Goal: Information Seeking & Learning: Learn about a topic

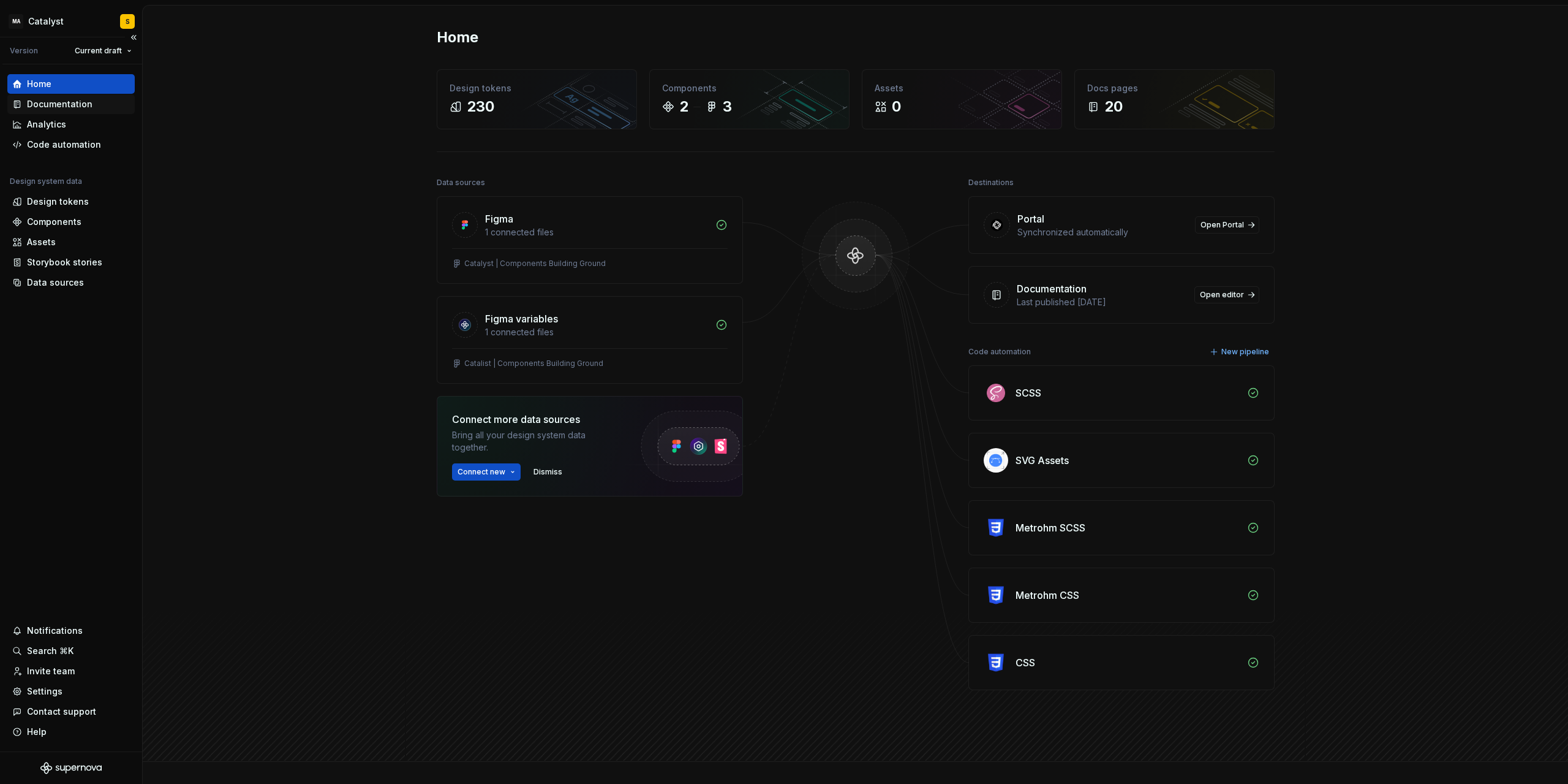
click at [77, 105] on div "Documentation" at bounding box center [60, 104] width 66 height 12
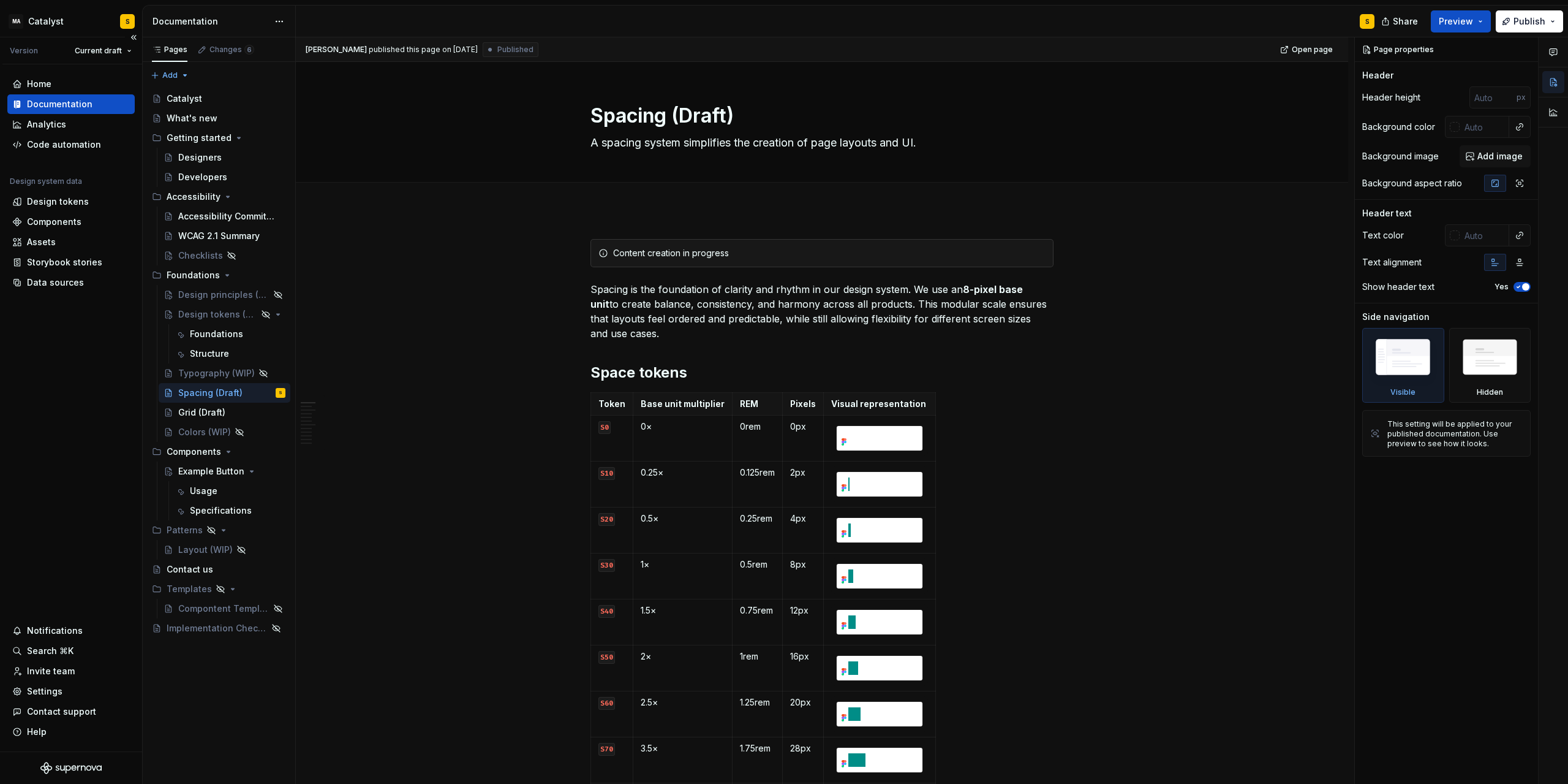
type textarea "*"
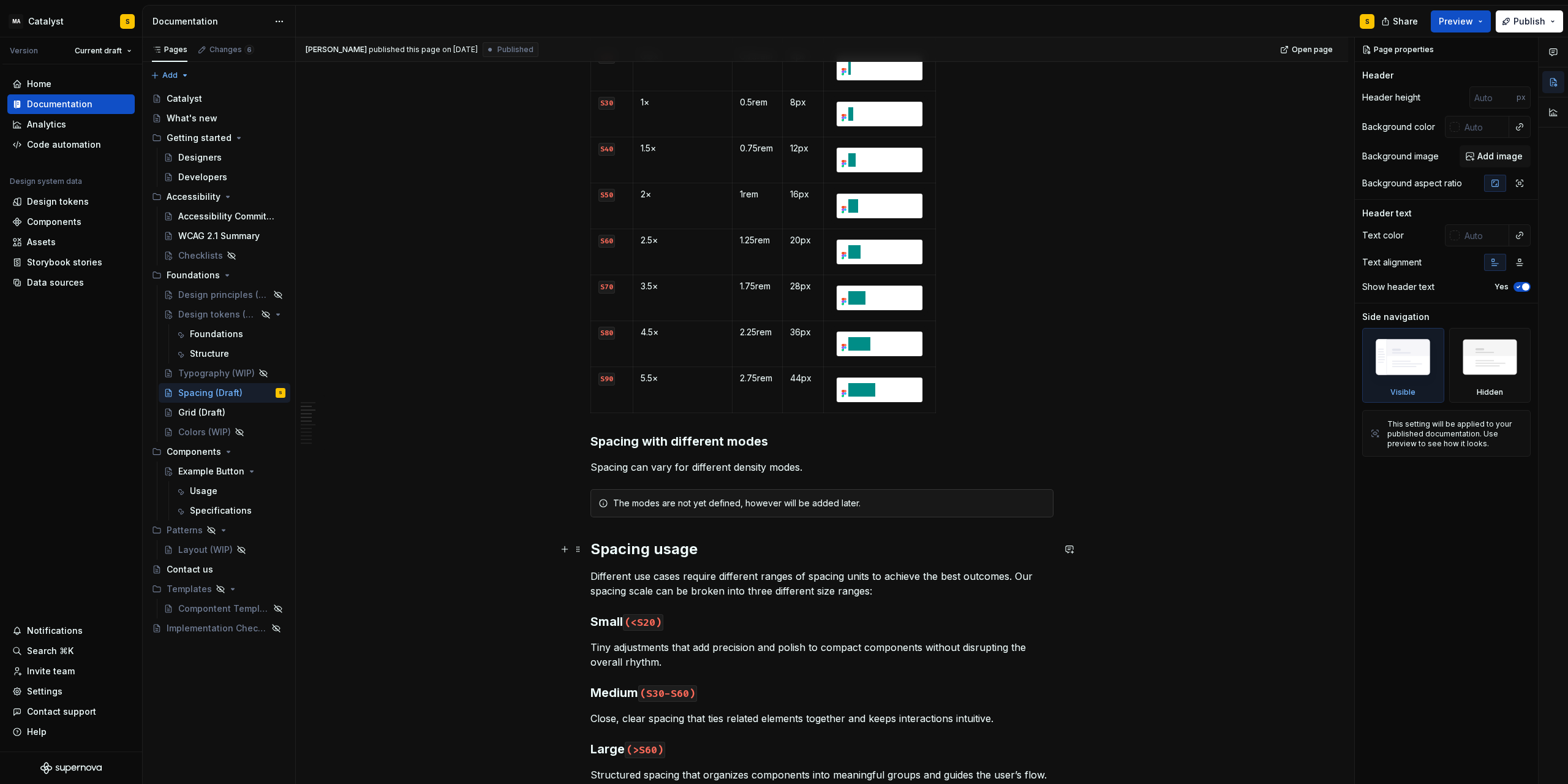
scroll to position [517, 0]
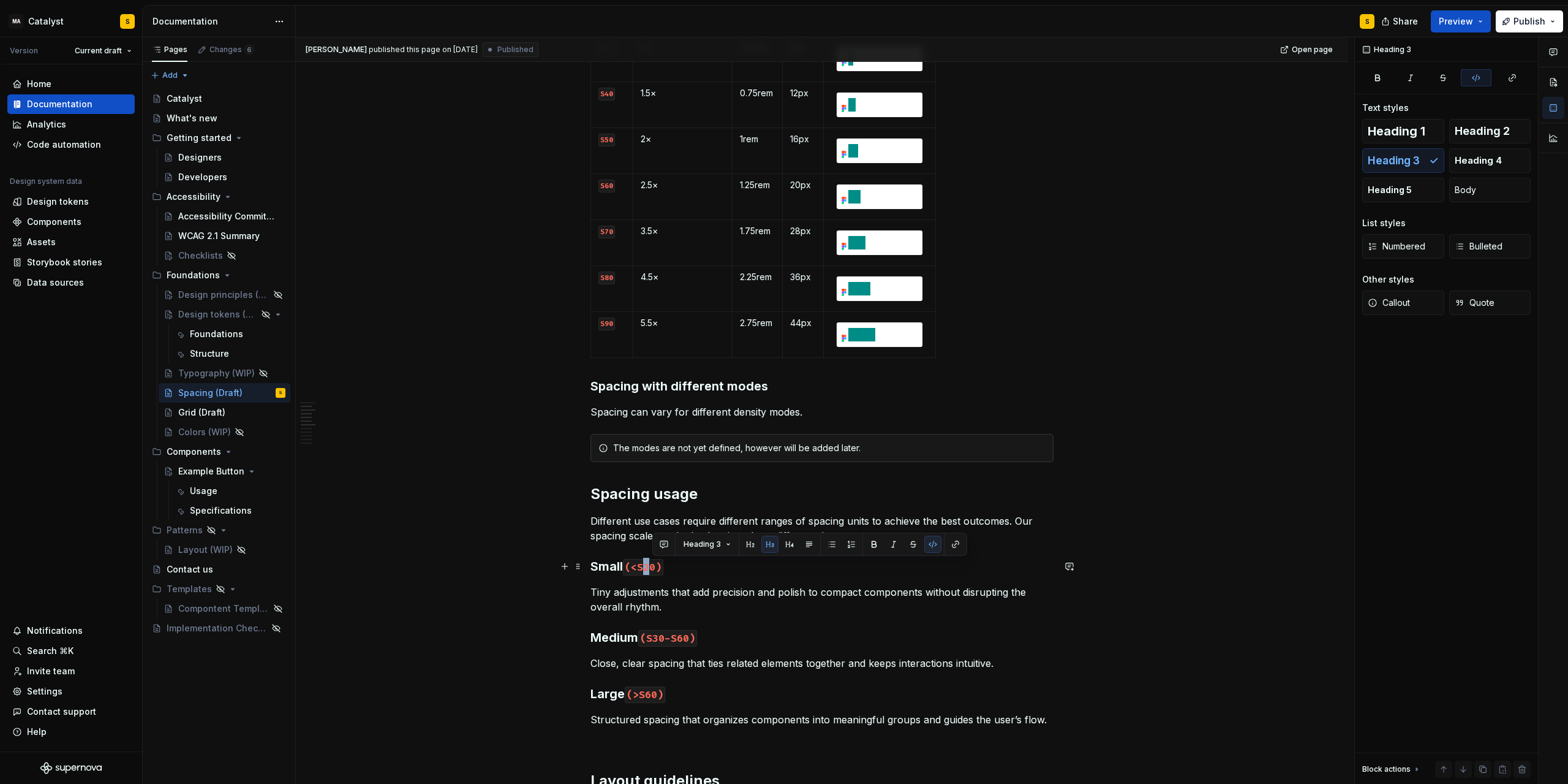
click at [656, 568] on code "(<S20)" at bounding box center [642, 568] width 40 height 17
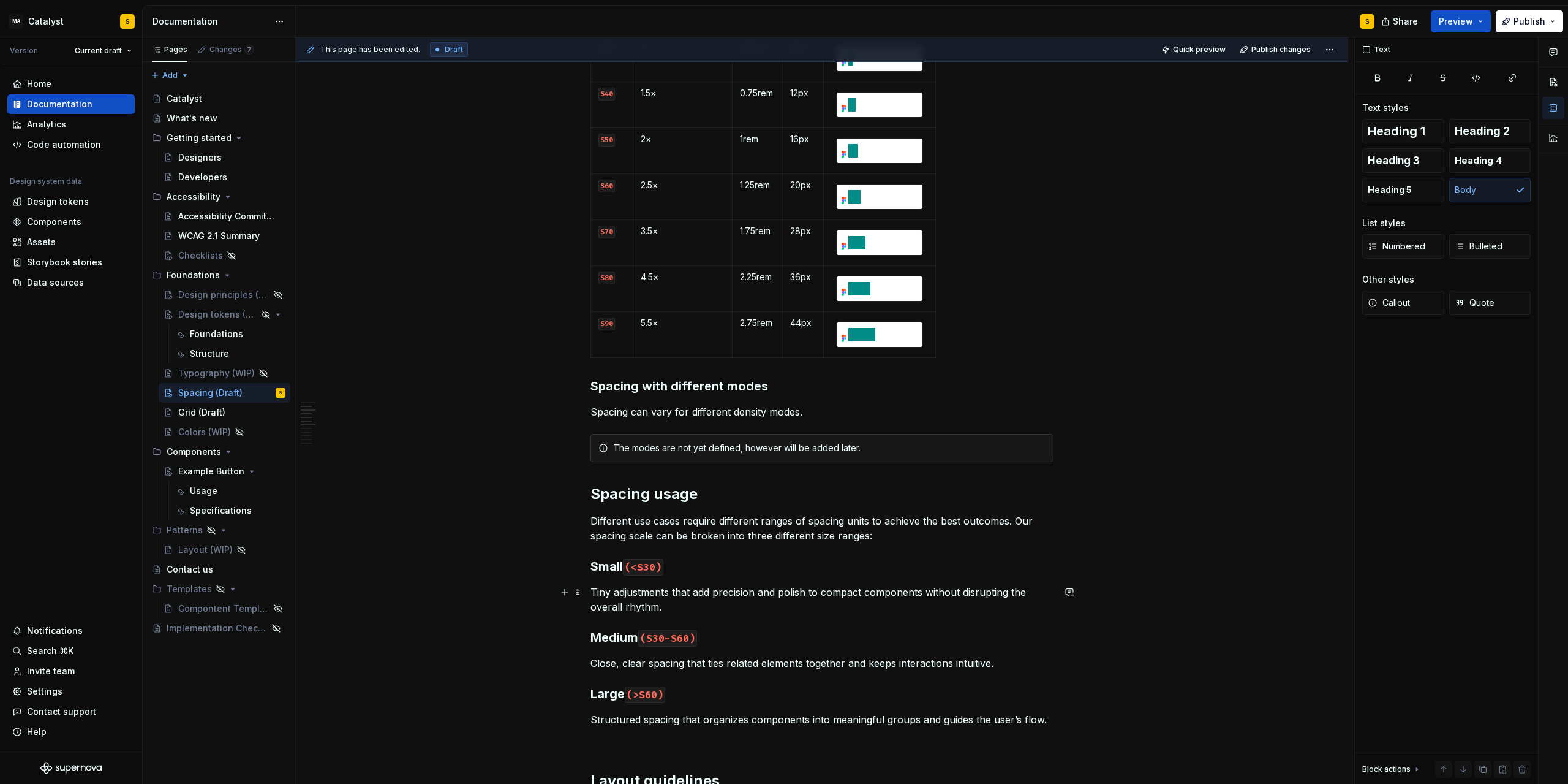
click at [692, 590] on p "Tiny adjustments that add precision and polish to compact components without di…" at bounding box center [822, 599] width 463 height 29
click at [656, 569] on code "(<S30)" at bounding box center [642, 568] width 40 height 17
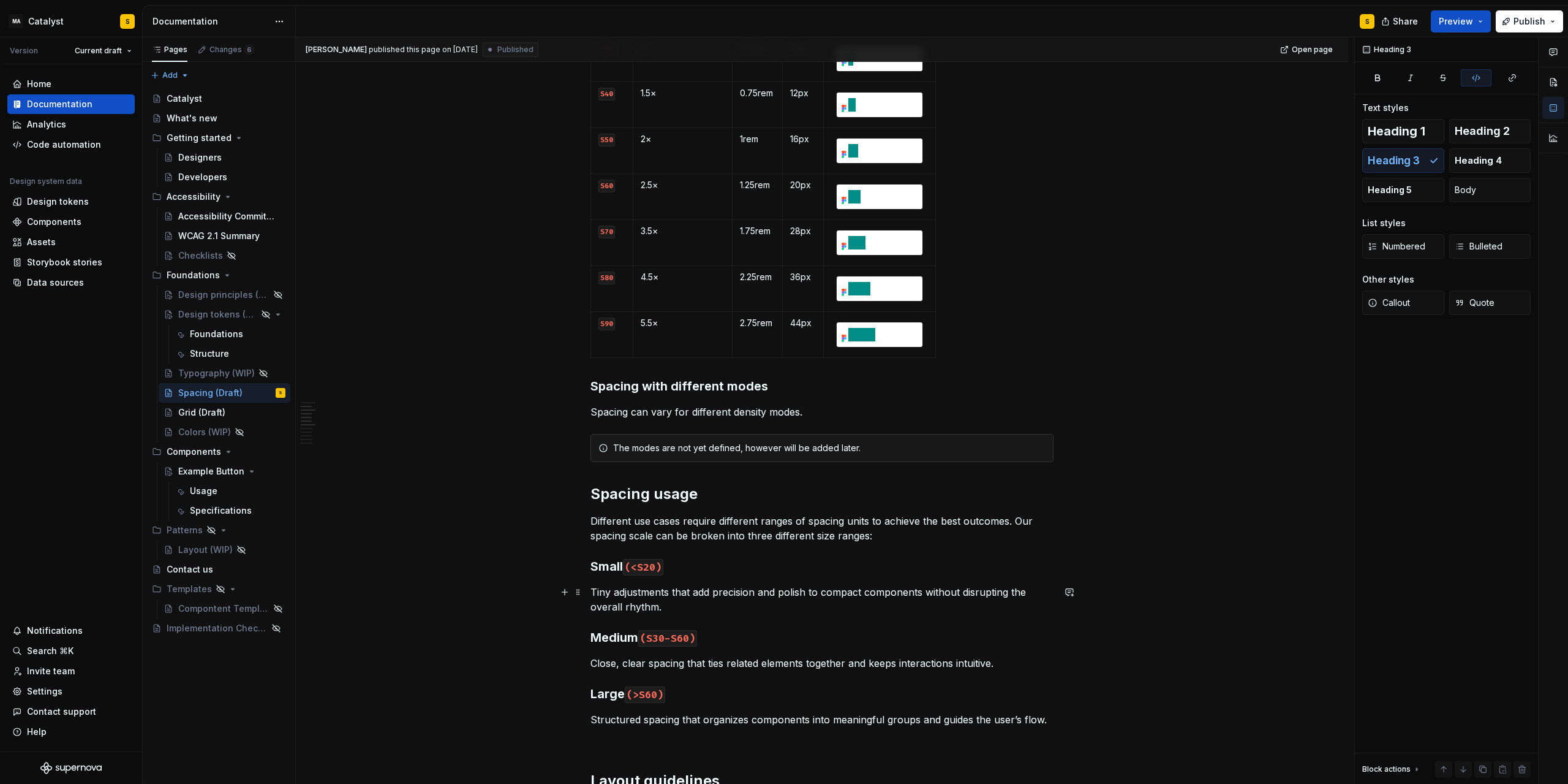
click at [692, 605] on p "Tiny adjustments that add precision and polish to compact components without di…" at bounding box center [822, 599] width 463 height 29
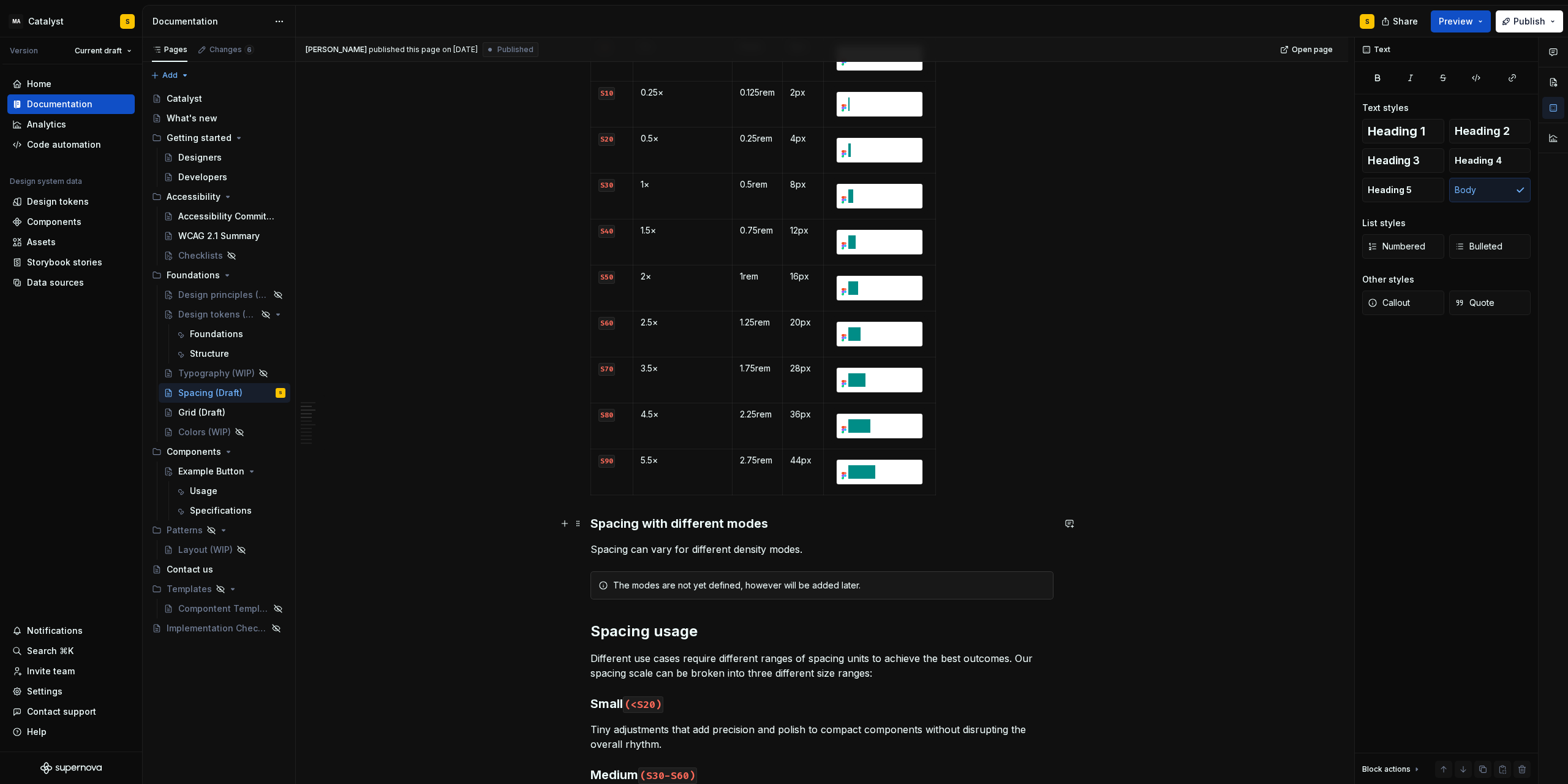
scroll to position [462, 0]
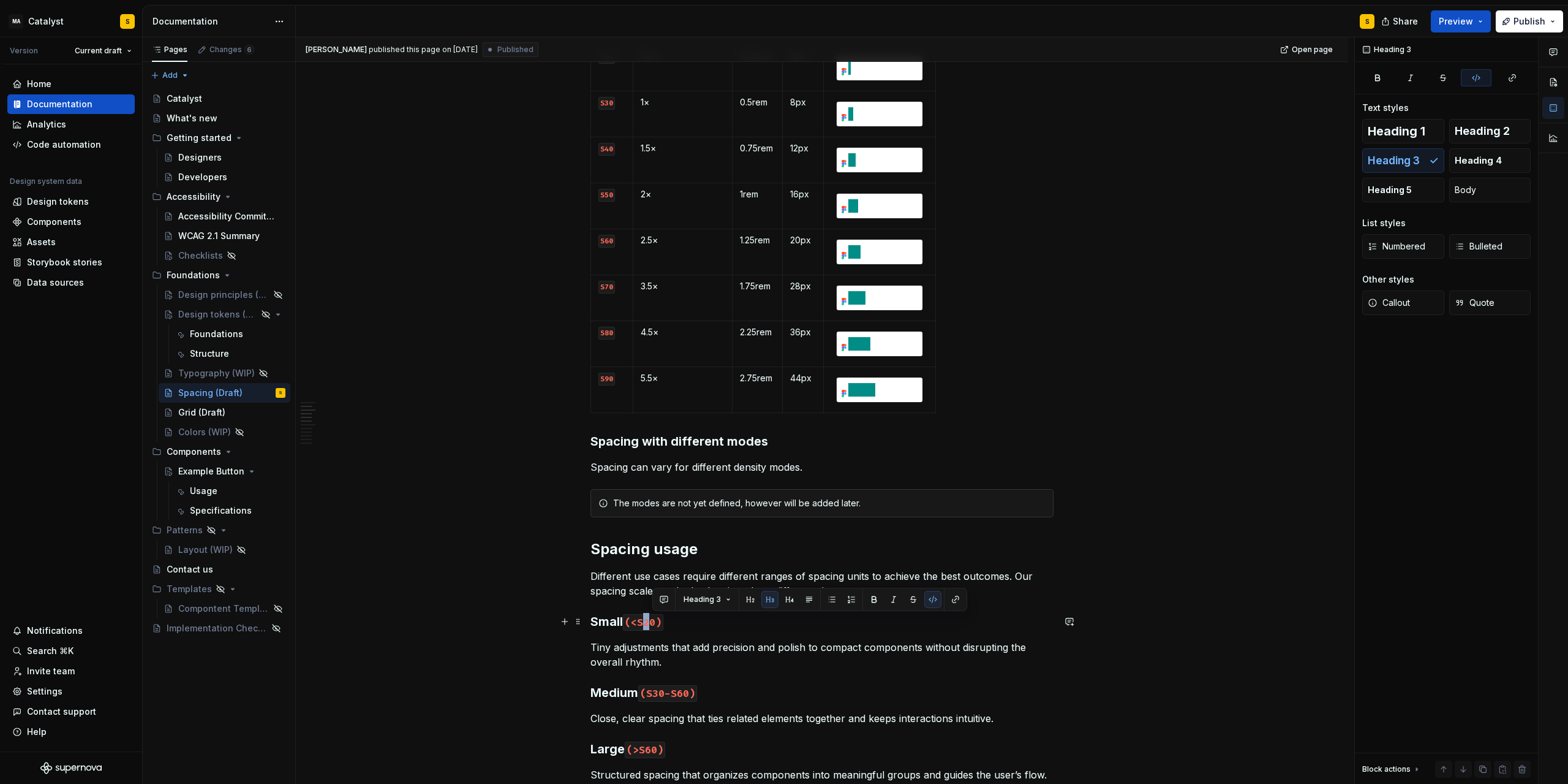
click at [656, 622] on code "(<S20)" at bounding box center [642, 623] width 40 height 17
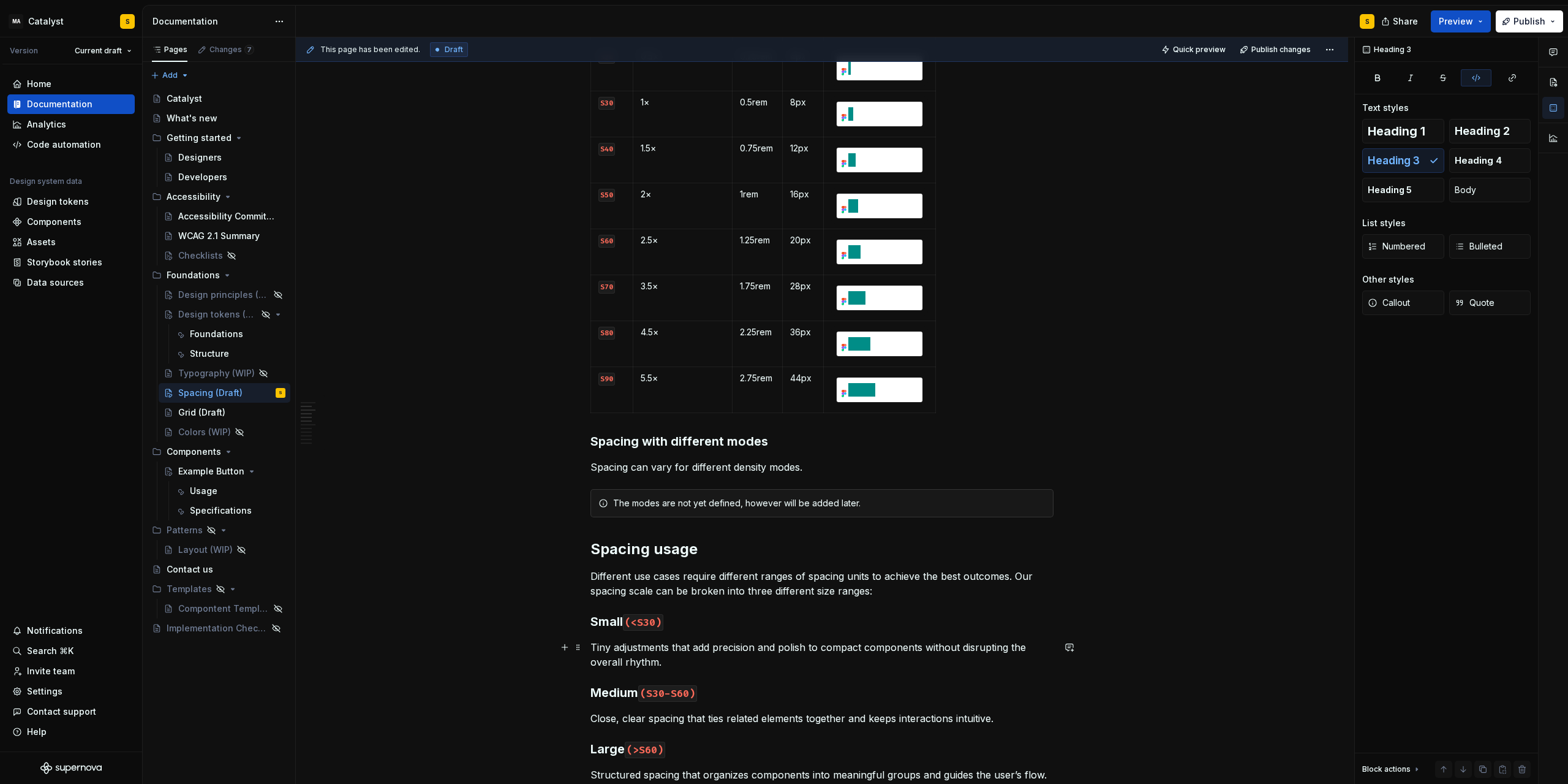
click at [636, 658] on p "Tiny adjustments that add precision and polish to compact components without di…" at bounding box center [822, 654] width 463 height 29
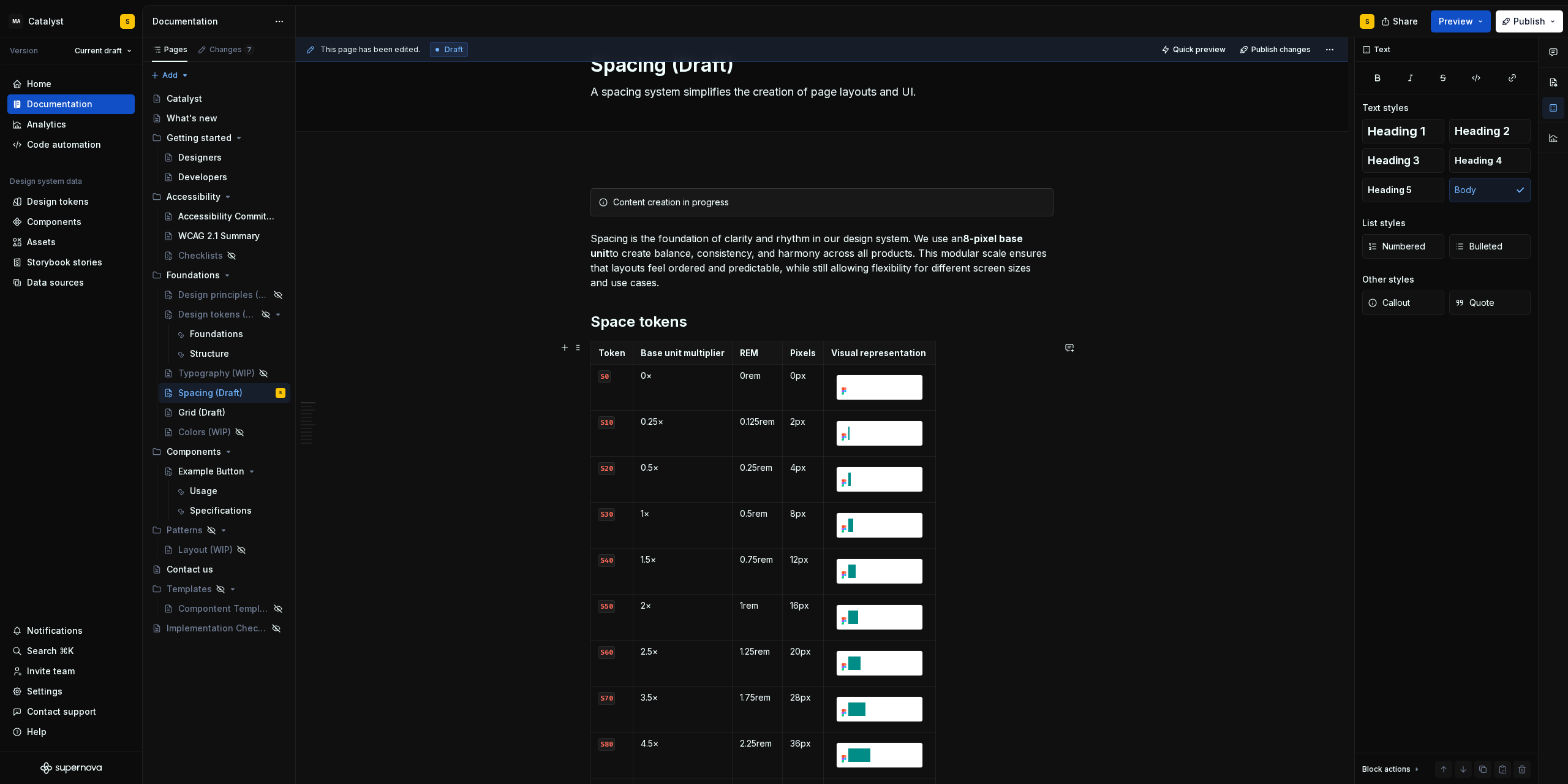
scroll to position [21, 0]
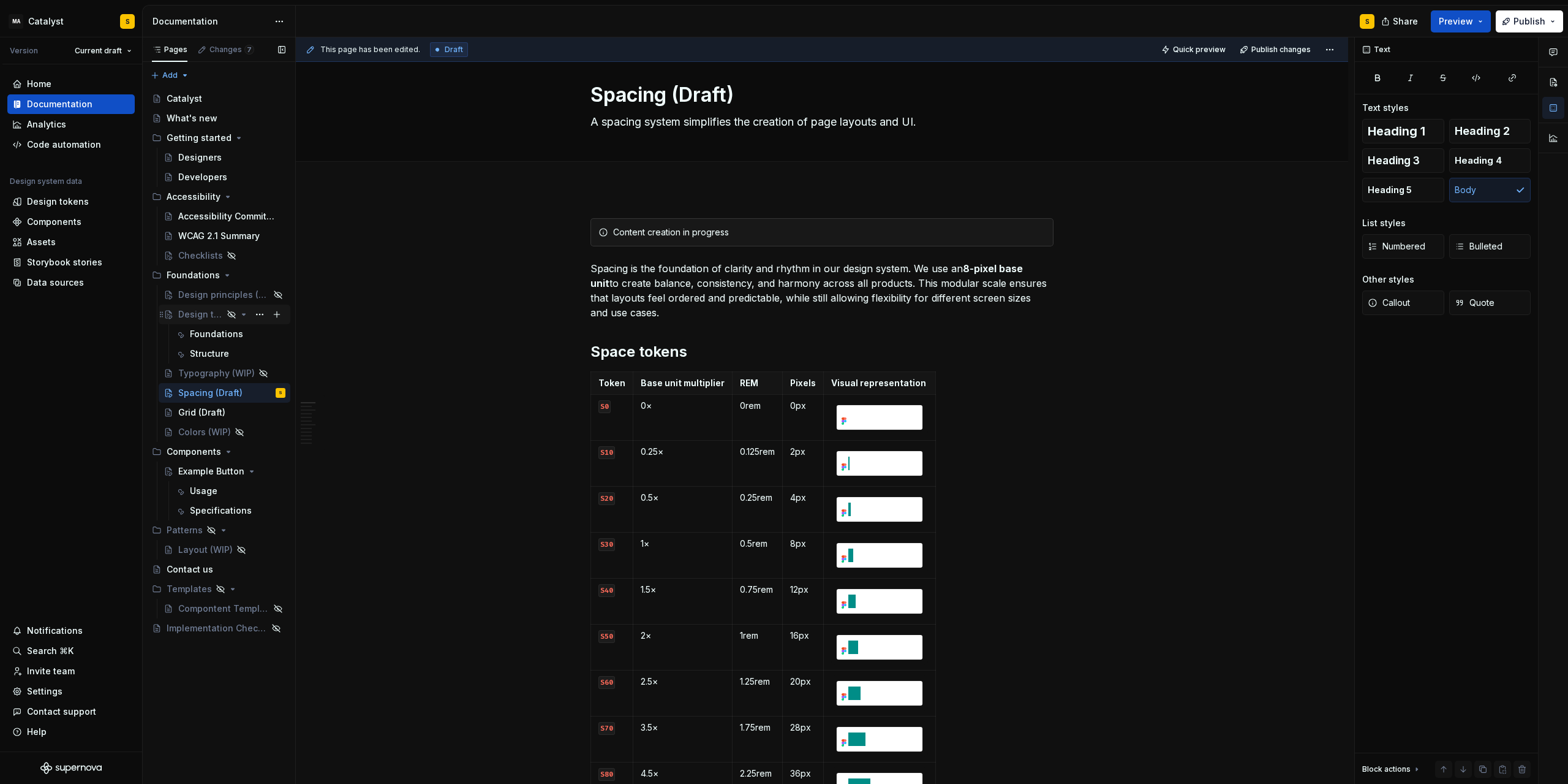
click at [217, 305] on div "Design tokens (WIP)" at bounding box center [224, 314] width 132 height 20
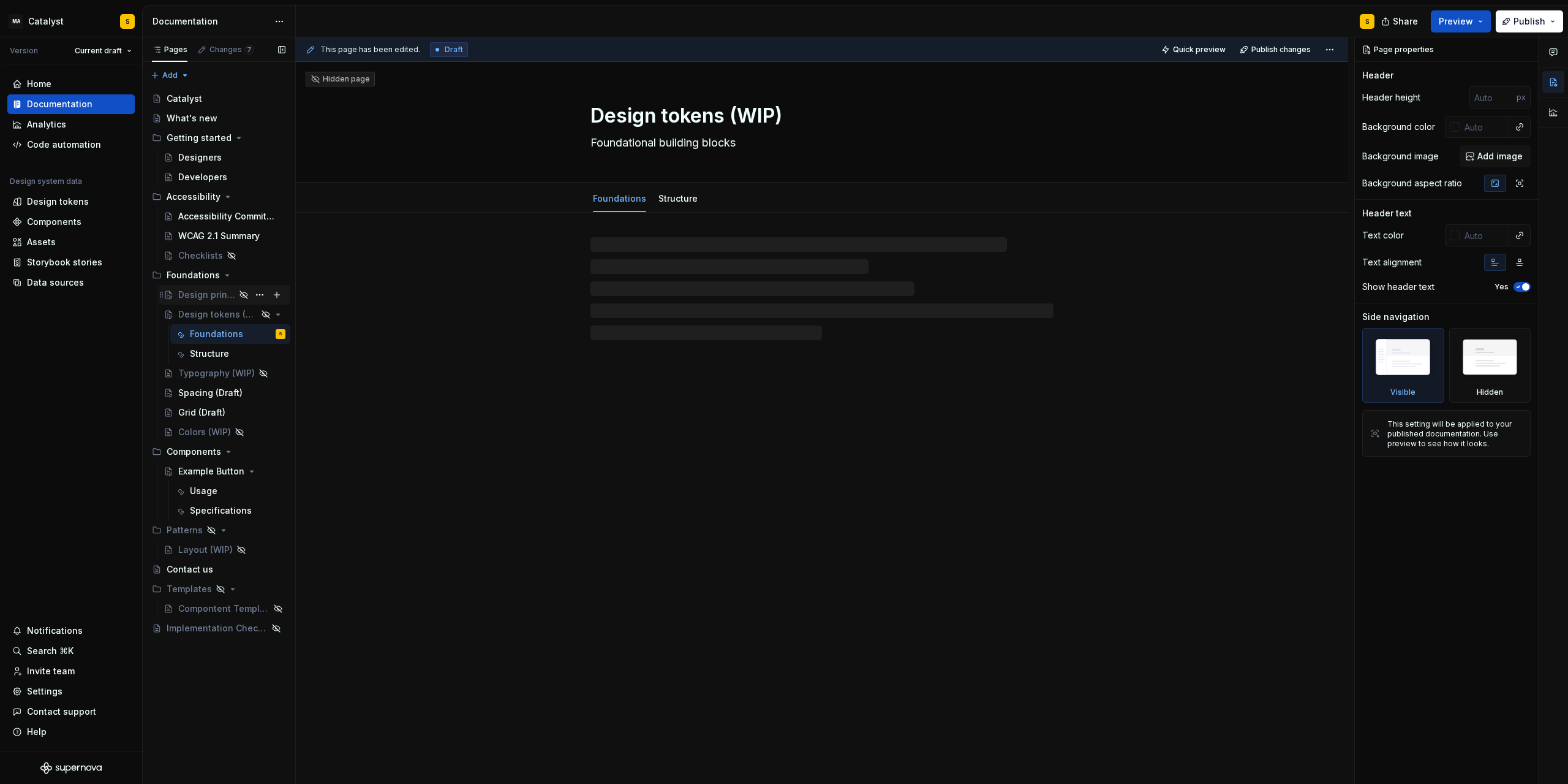
click at [210, 297] on div "Design principles (WIP)" at bounding box center [206, 294] width 57 height 12
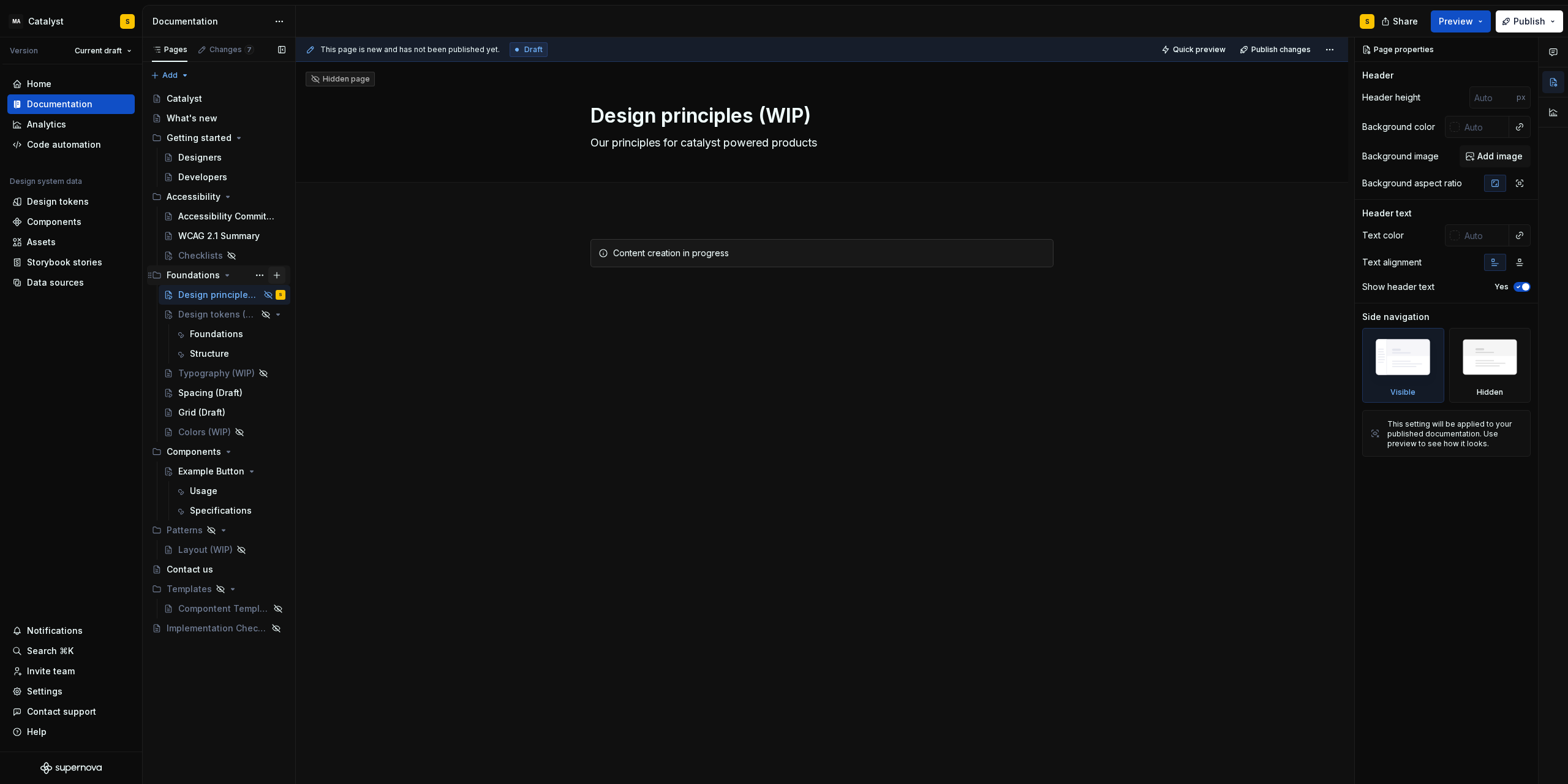
click at [277, 277] on button "Page tree" at bounding box center [277, 275] width 17 height 17
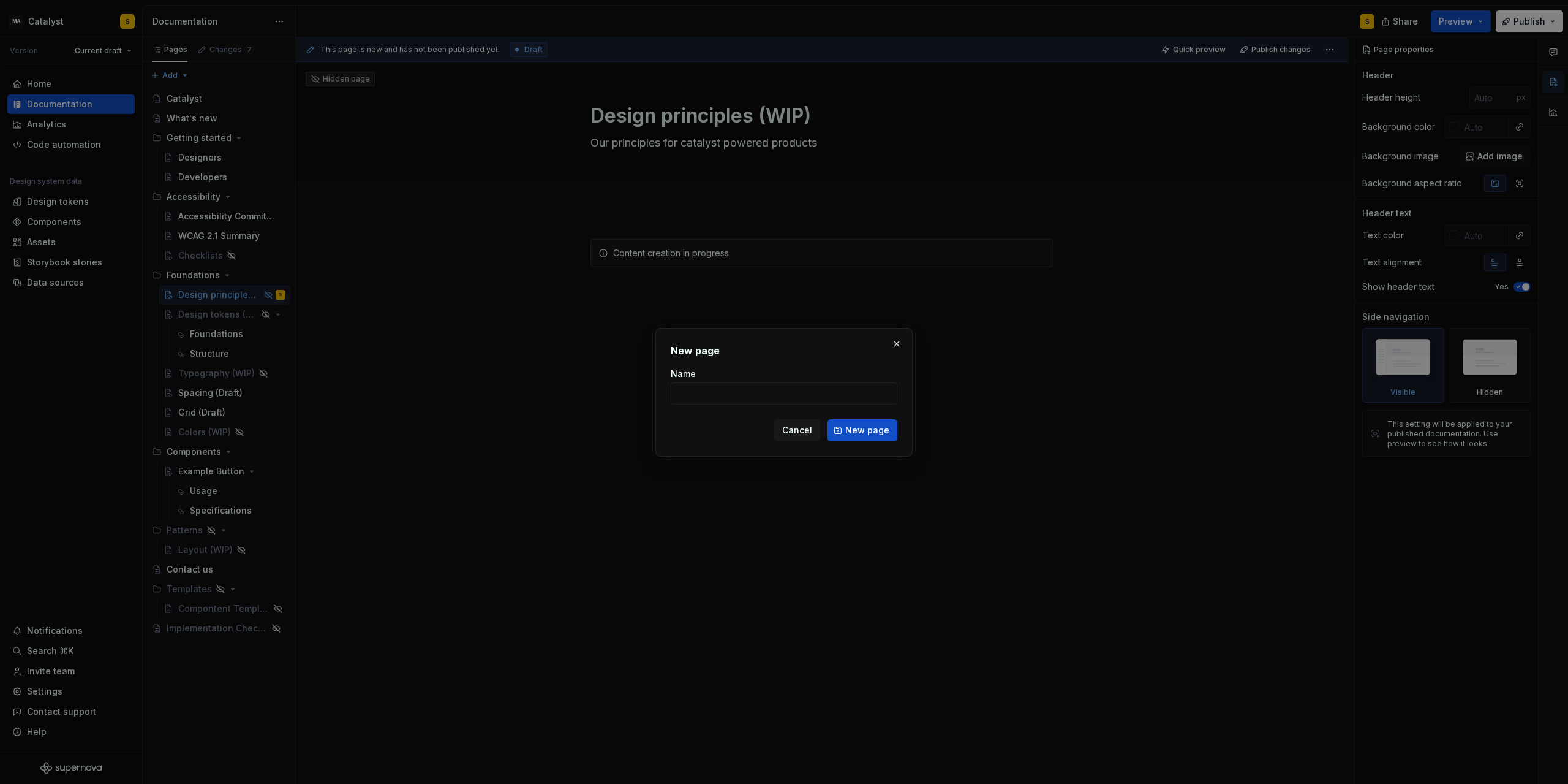
type textarea "*"
type input "Dimensions"
click at [811, 424] on span "Cancel" at bounding box center [797, 430] width 30 height 12
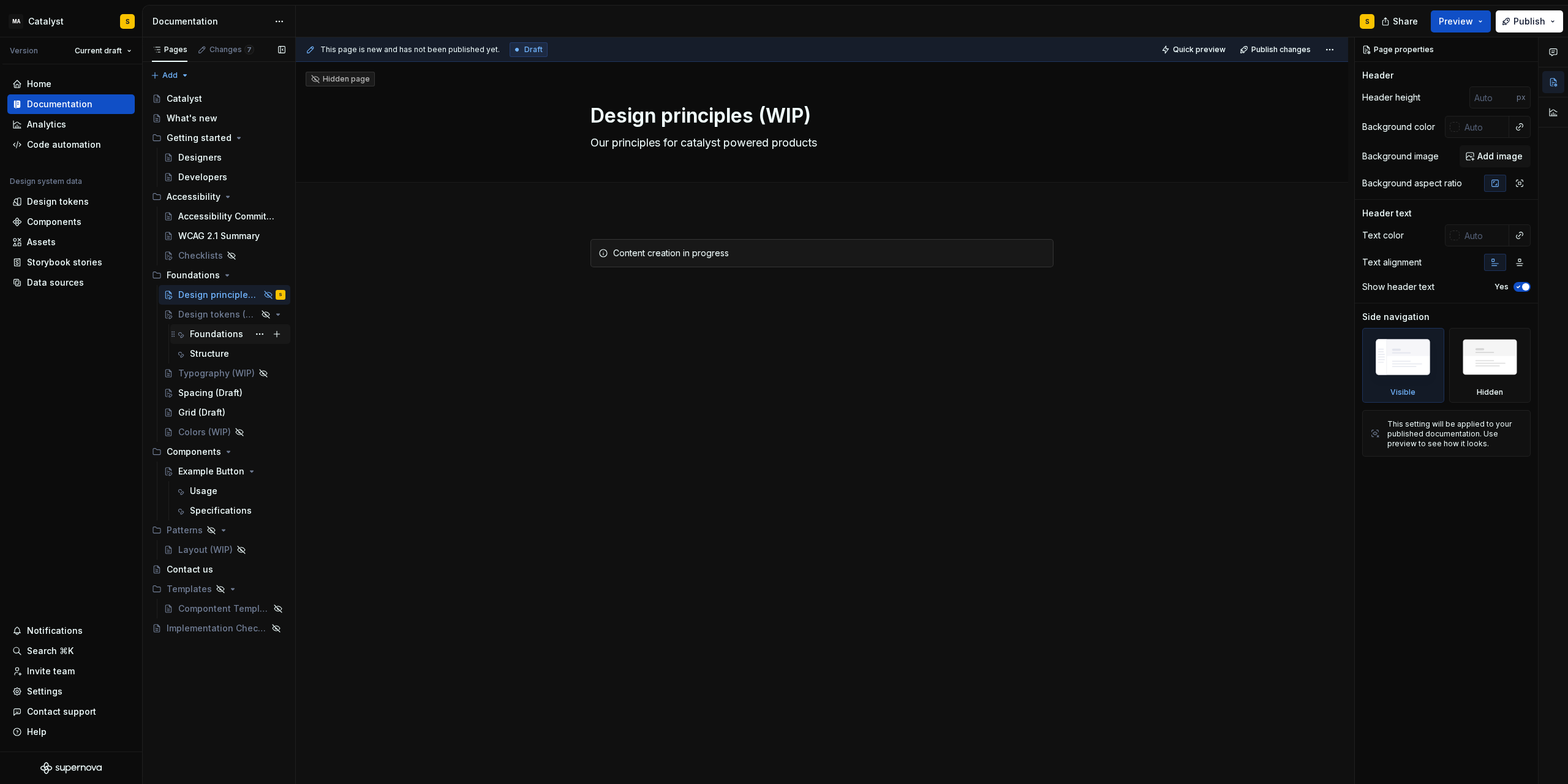
click at [210, 336] on div "Foundations" at bounding box center [216, 333] width 53 height 12
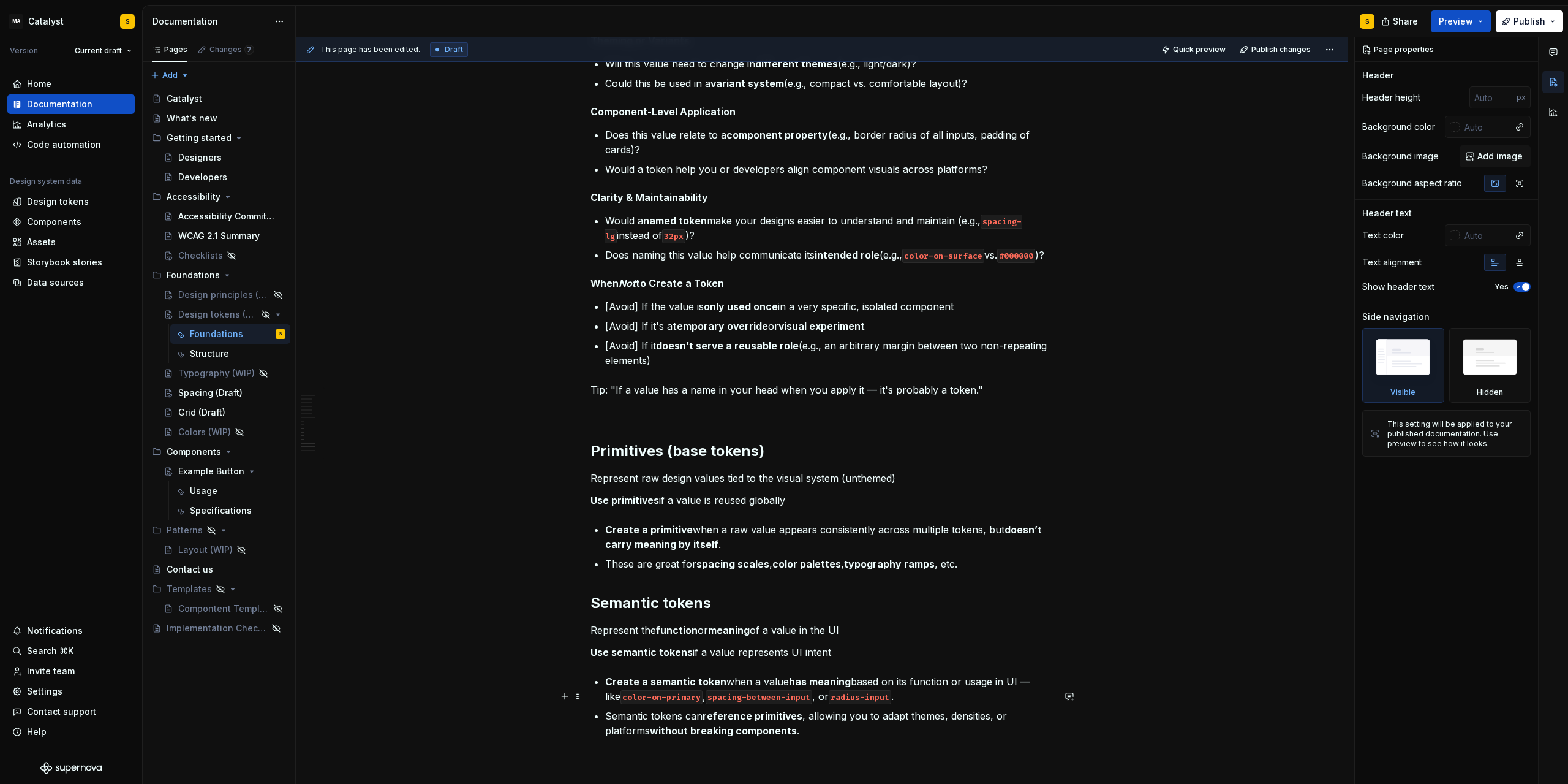
scroll to position [1158, 0]
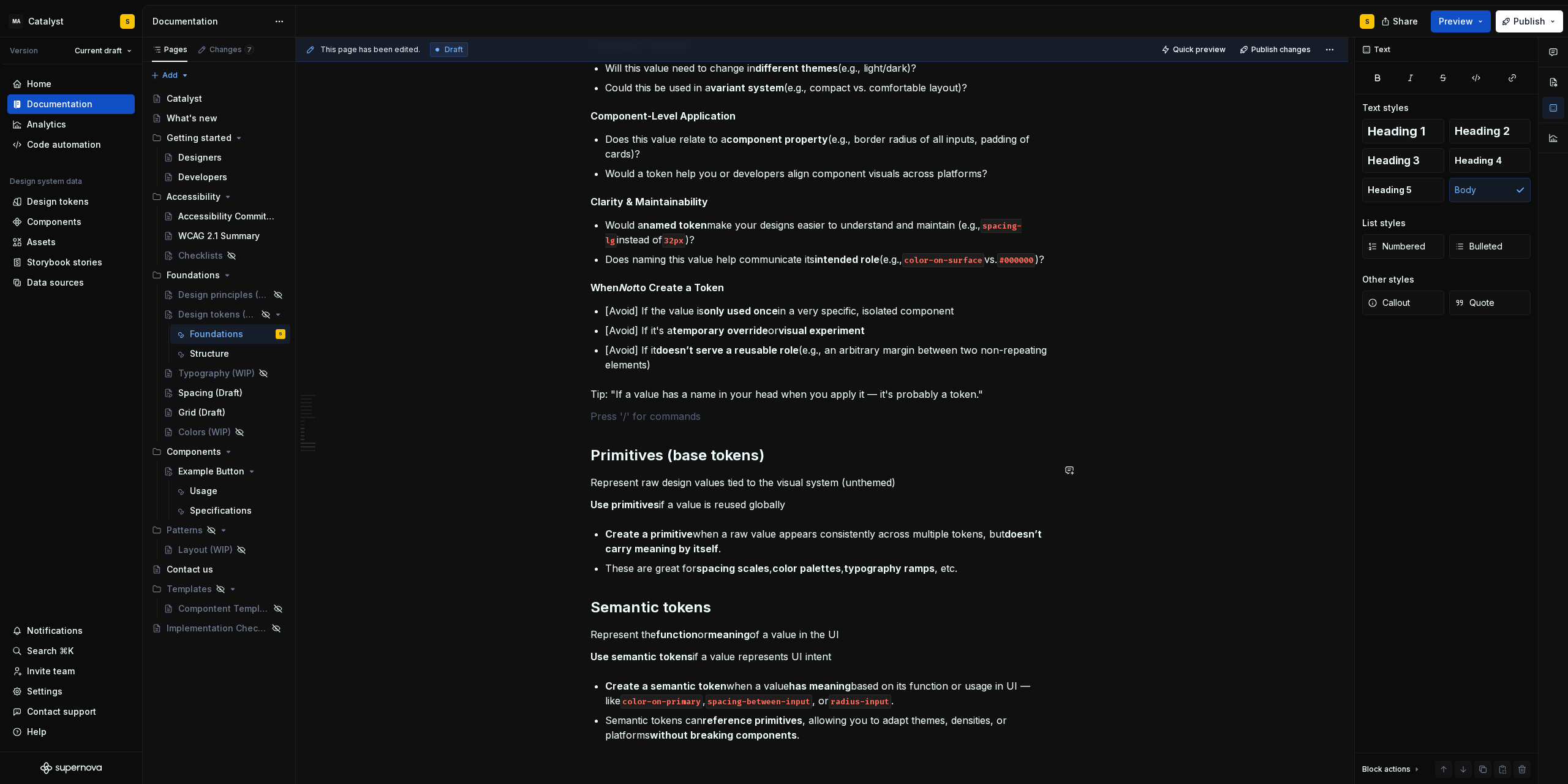
type textarea "*"
click at [616, 440] on div "This page is still under development Design tokens are the foundational buildin…" at bounding box center [822, 49] width 463 height 1930
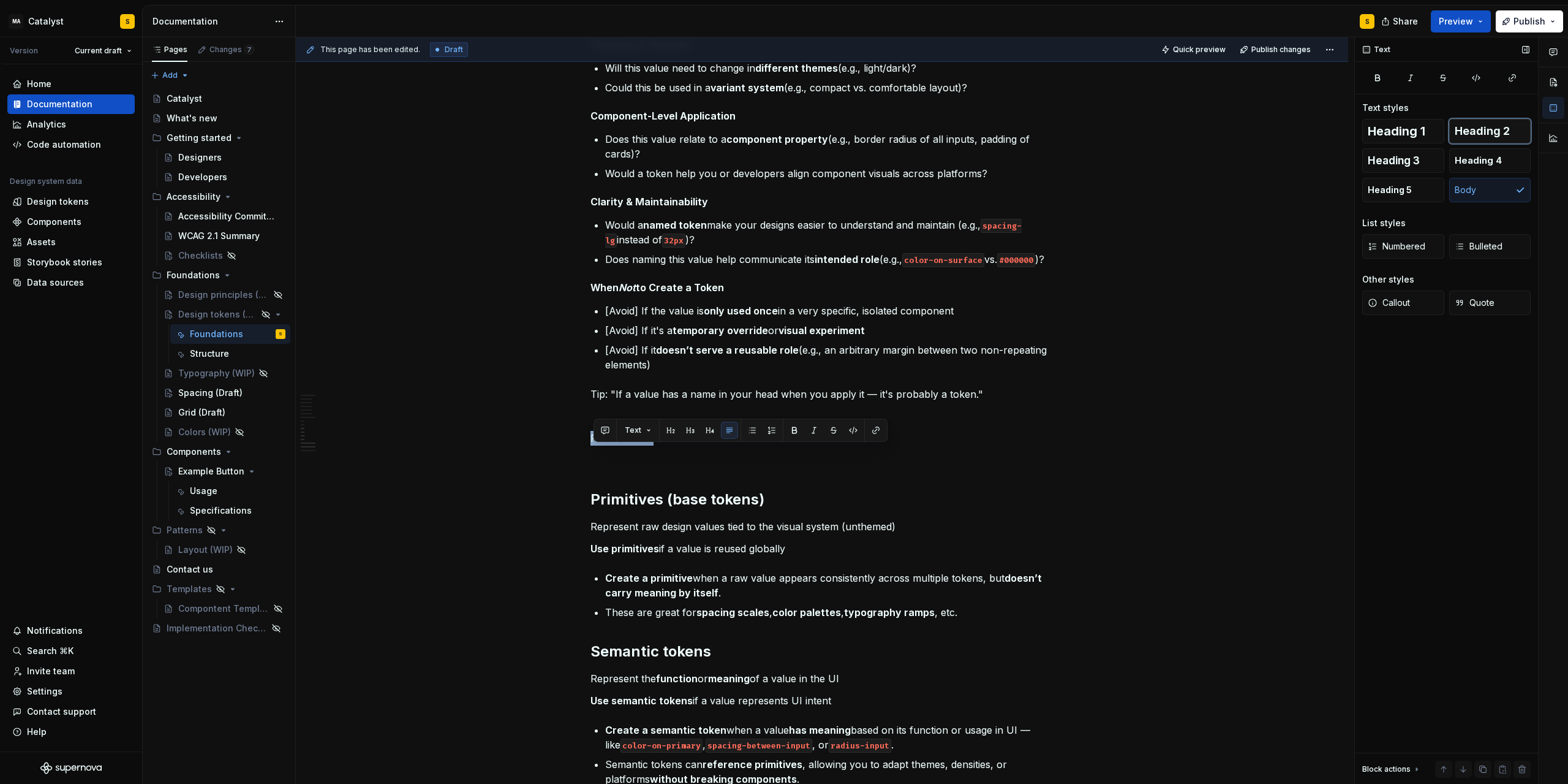
click at [1483, 126] on span "Heading 2" at bounding box center [1482, 130] width 55 height 12
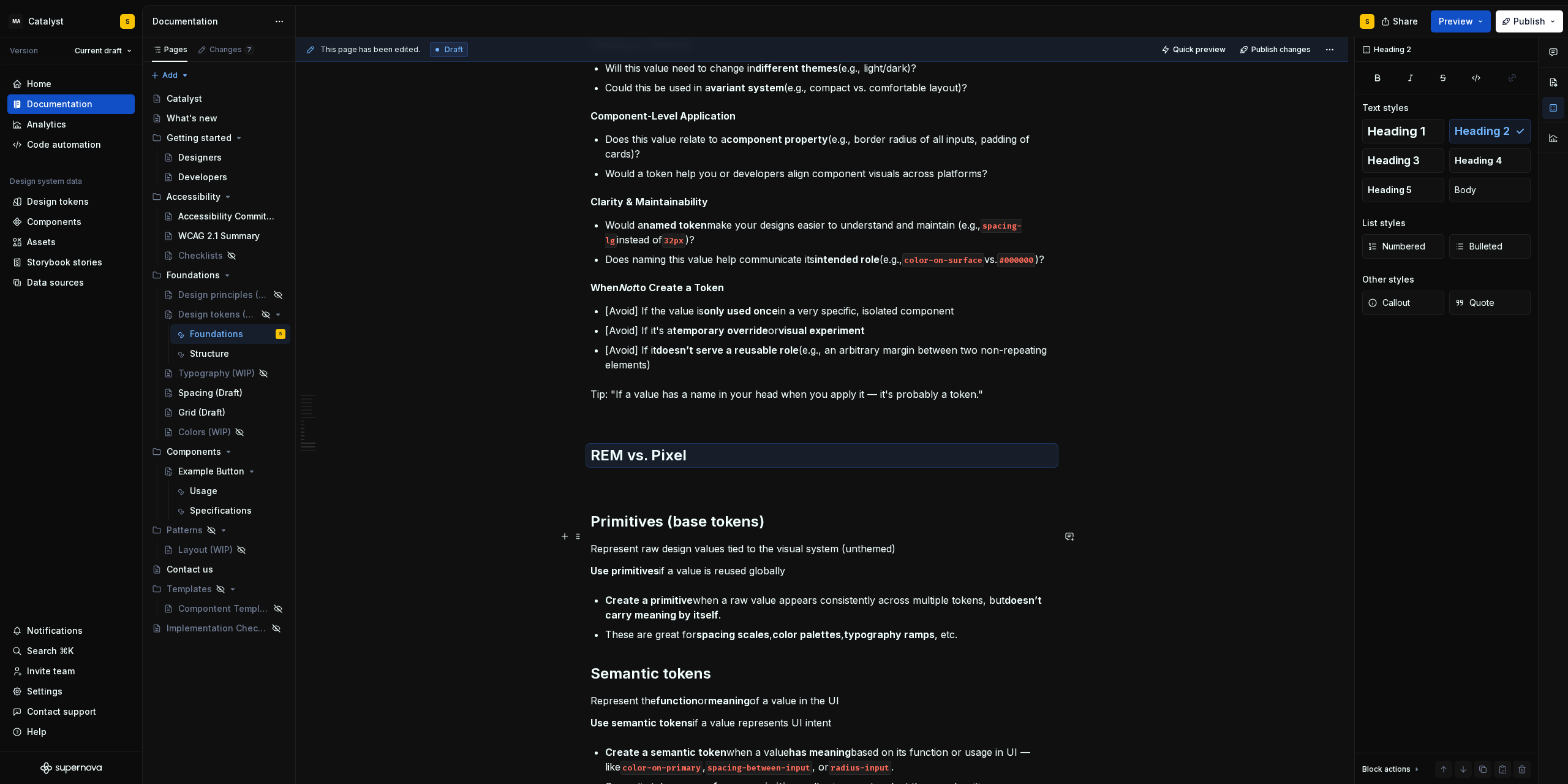
click at [617, 531] on h2 "Primitives (base tokens)" at bounding box center [822, 521] width 463 height 20
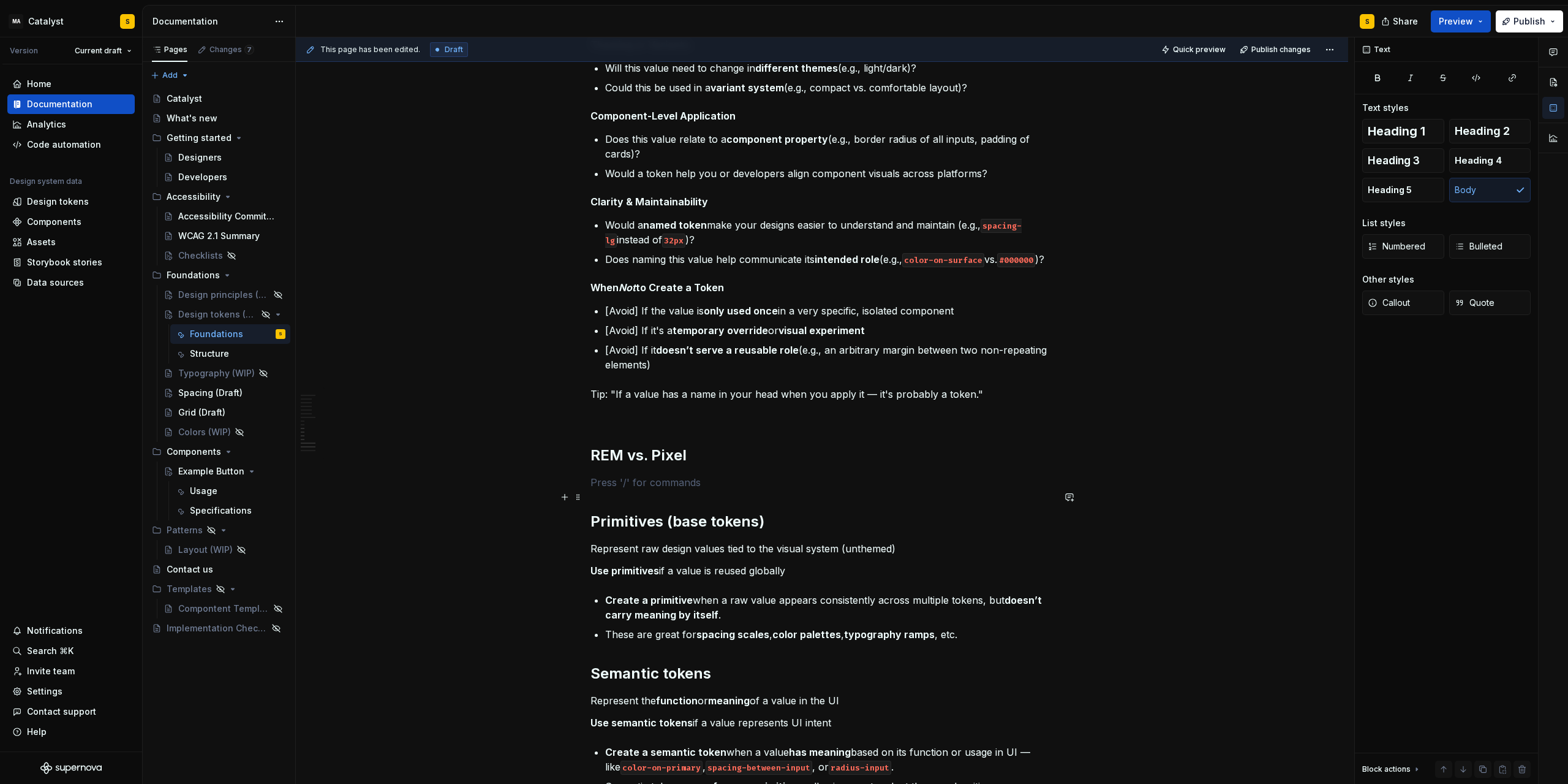
click at [602, 490] on p at bounding box center [822, 482] width 463 height 15
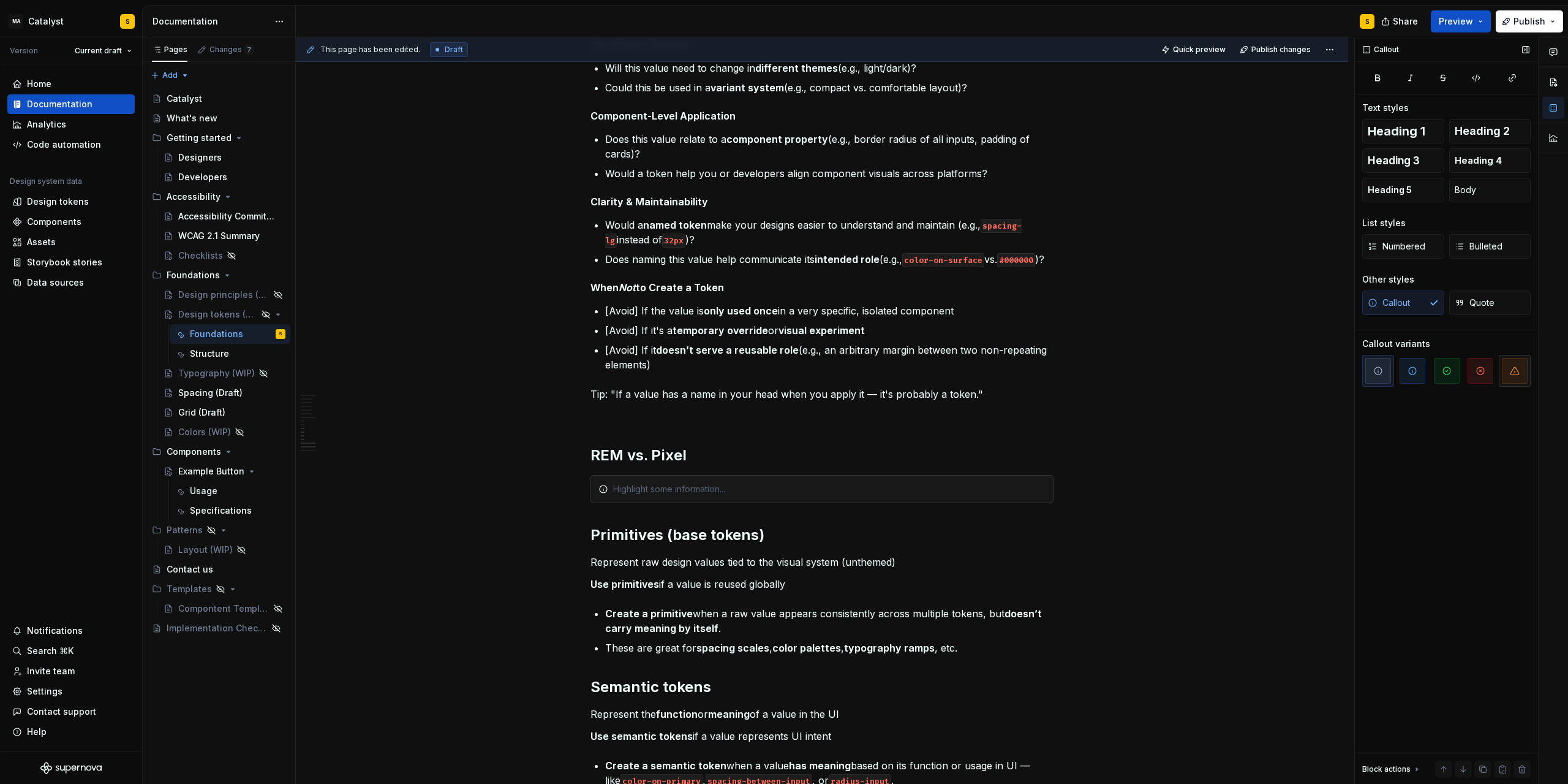
click at [1508, 375] on span "button" at bounding box center [1514, 370] width 25 height 25
click at [677, 496] on div at bounding box center [829, 489] width 432 height 12
click at [587, 550] on div "This page is still under development Design tokens are the foundational buildin…" at bounding box center [822, 200] width 1052 height 2289
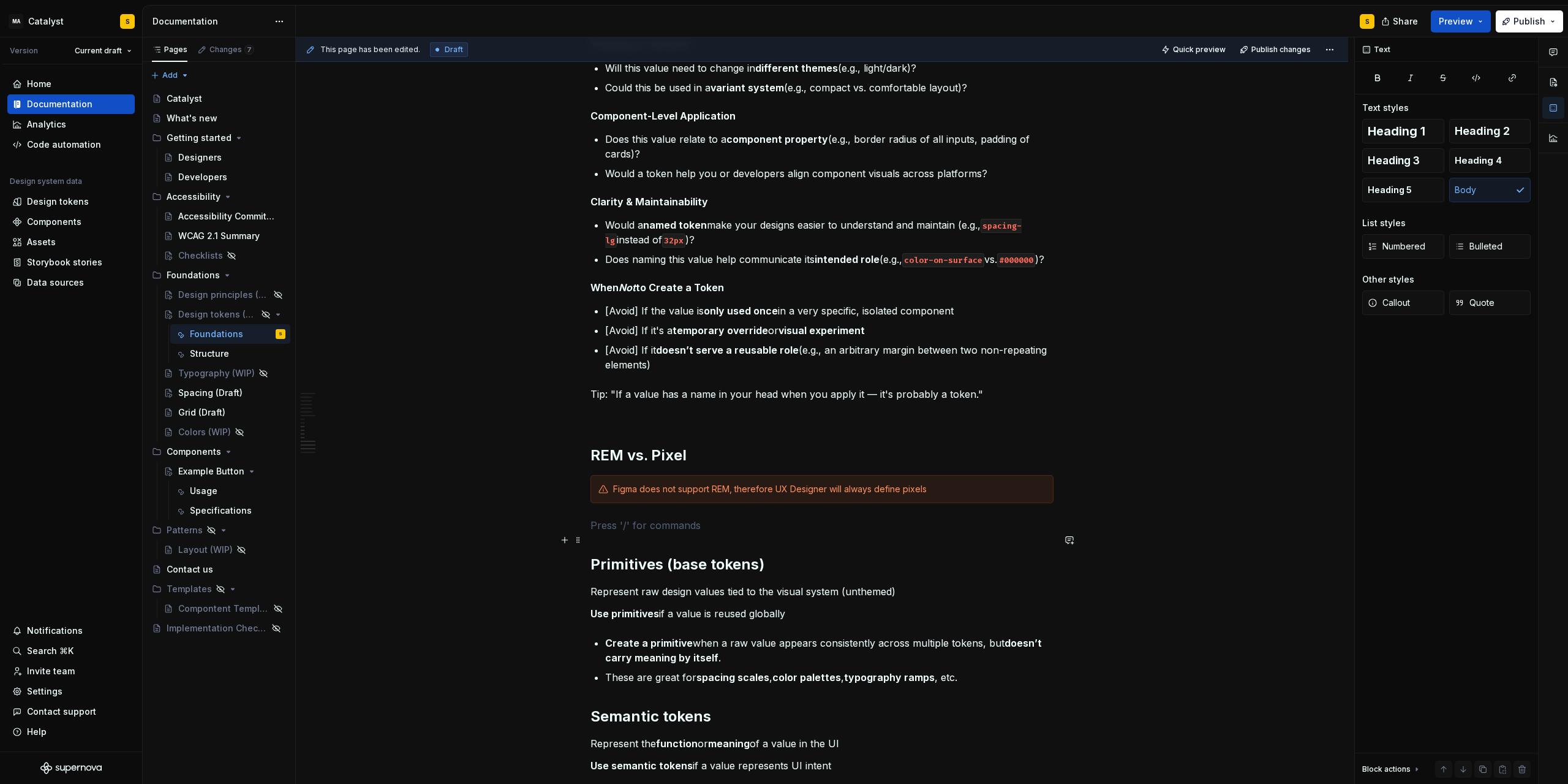
click at [654, 533] on p at bounding box center [822, 525] width 463 height 15
click at [1393, 168] on button "Heading 3" at bounding box center [1403, 160] width 82 height 24
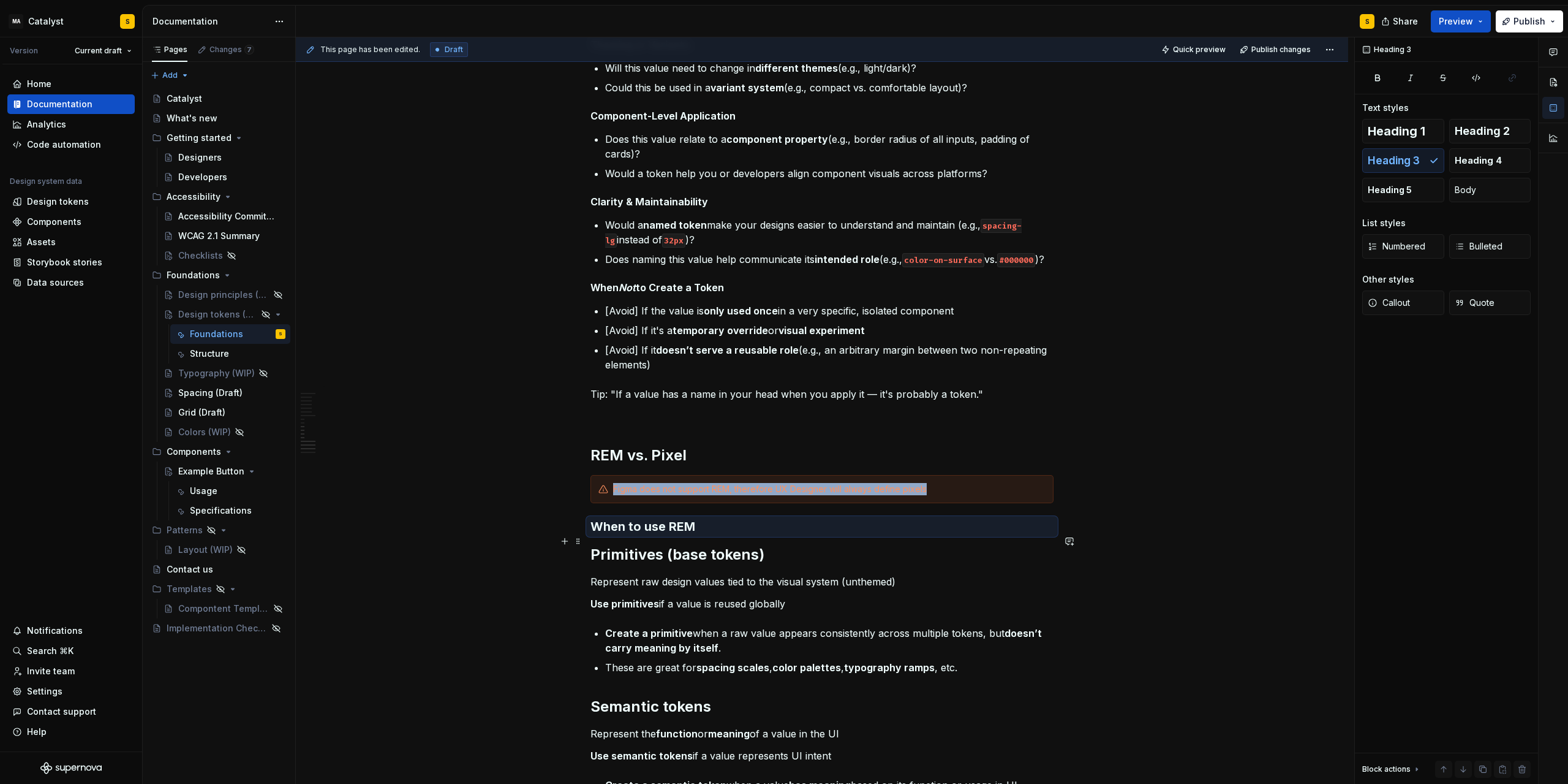
click at [710, 535] on h3 "When to use REM" at bounding box center [822, 526] width 463 height 17
click at [709, 535] on h3 "When to use REM" at bounding box center [822, 526] width 463 height 17
click at [696, 535] on h3 "When to use REM" at bounding box center [822, 526] width 463 height 17
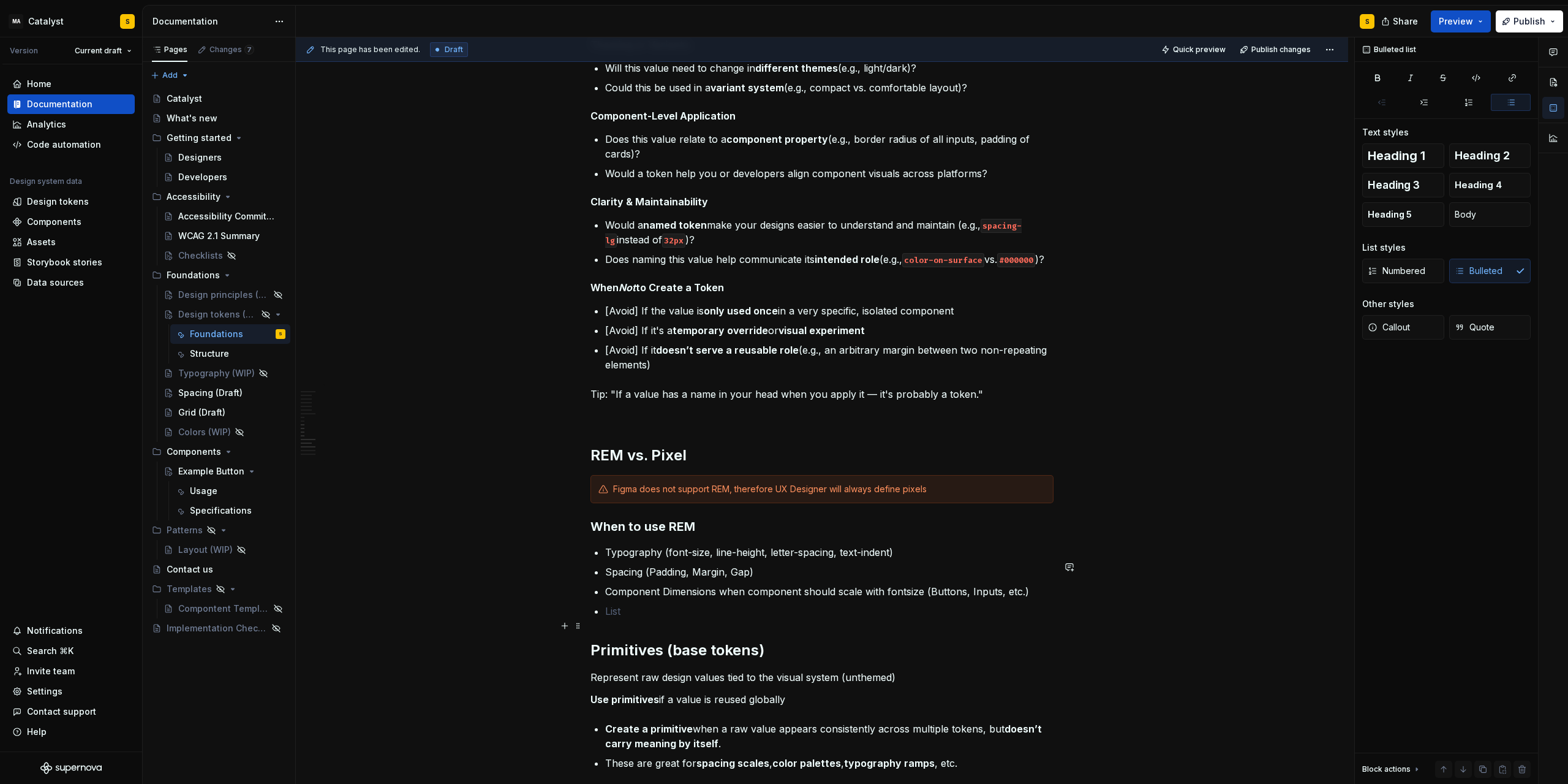
click at [639, 618] on p at bounding box center [828, 611] width 448 height 15
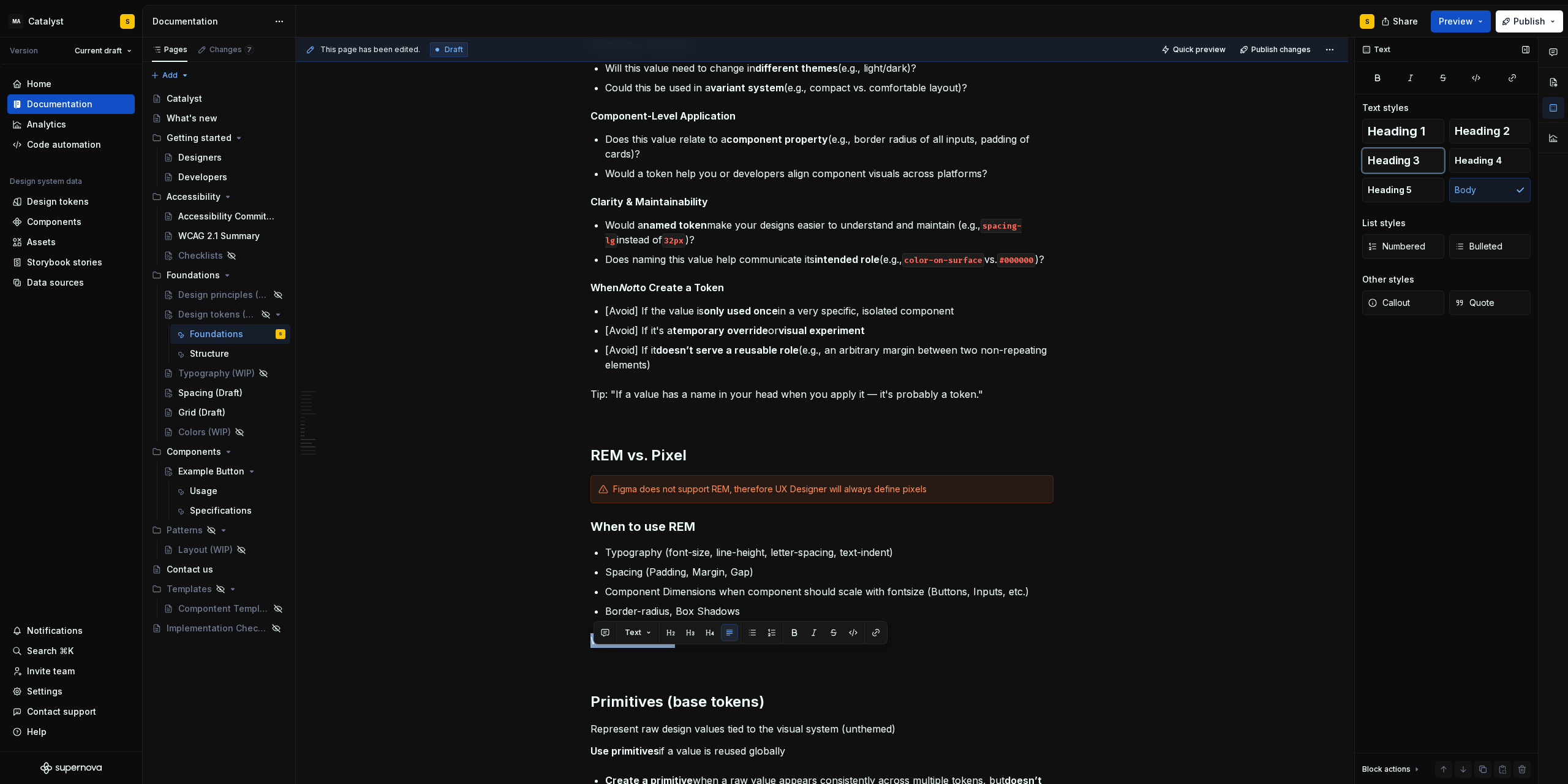
click at [1404, 163] on span "Heading 3" at bounding box center [1394, 160] width 52 height 12
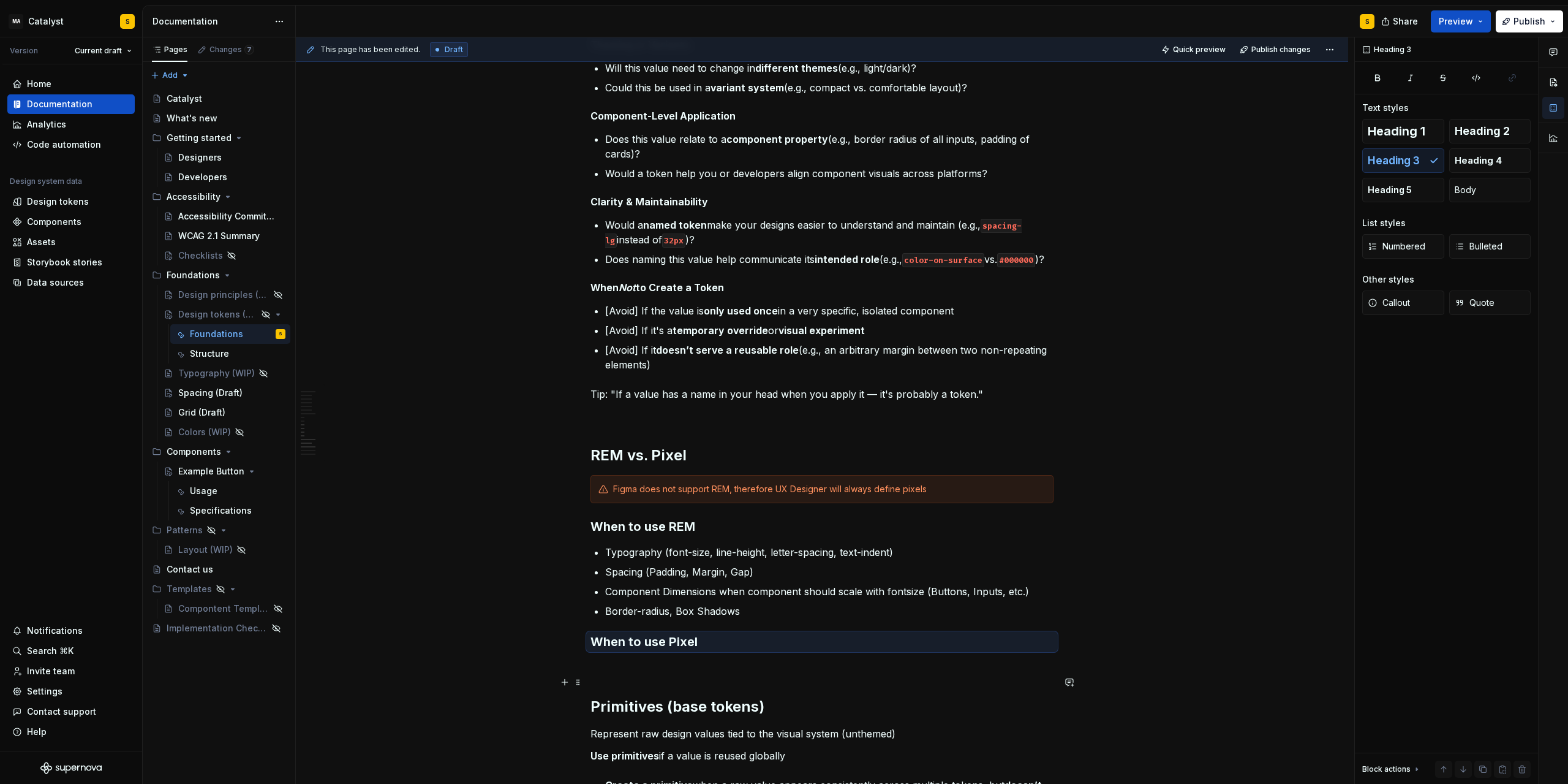
click at [624, 674] on p at bounding box center [822, 668] width 463 height 15
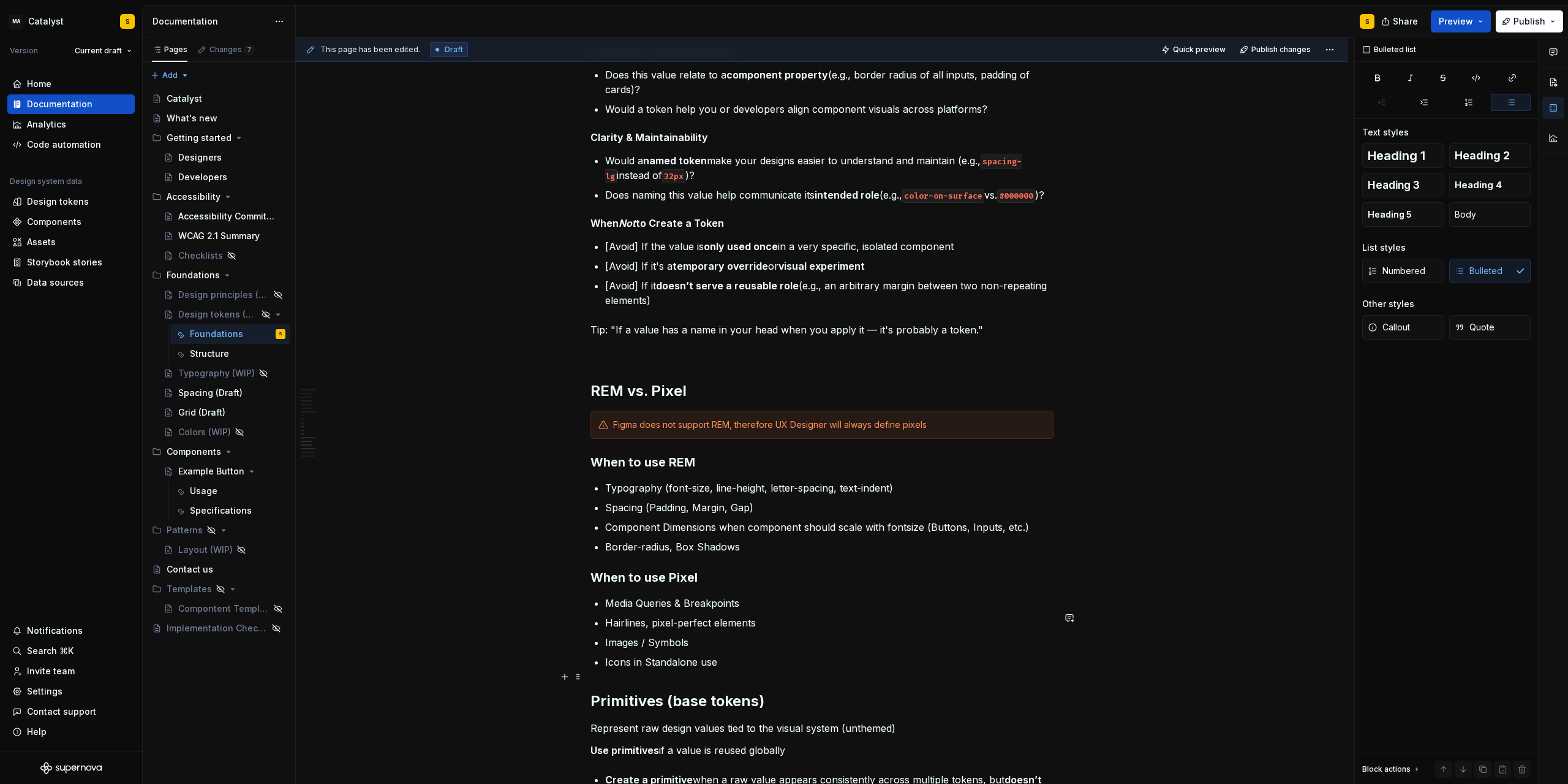
scroll to position [1237, 0]
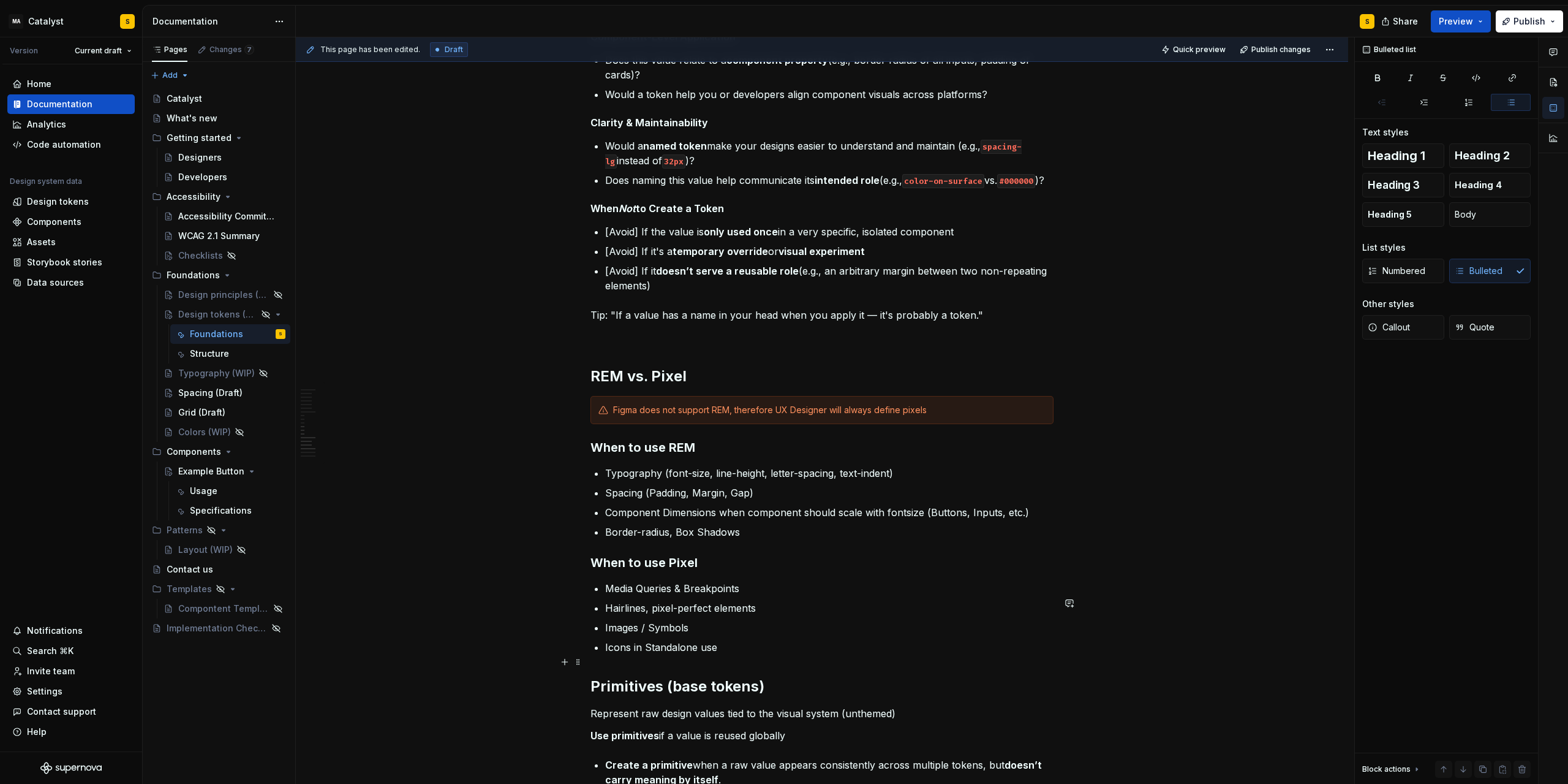
click at [761, 655] on p "Icons in Standalone use" at bounding box center [828, 647] width 448 height 15
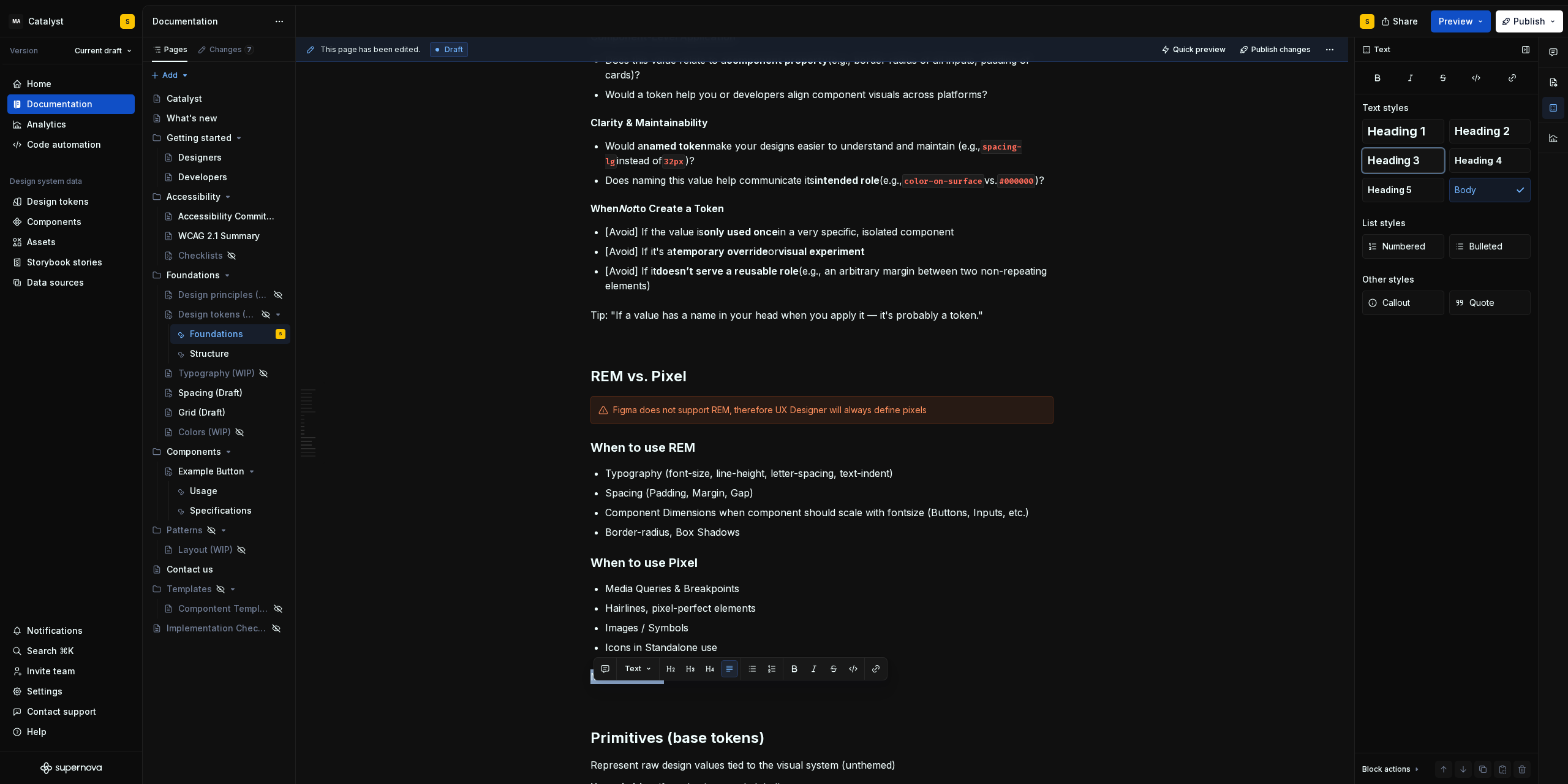
click at [1419, 158] on span "Heading 3" at bounding box center [1394, 160] width 52 height 12
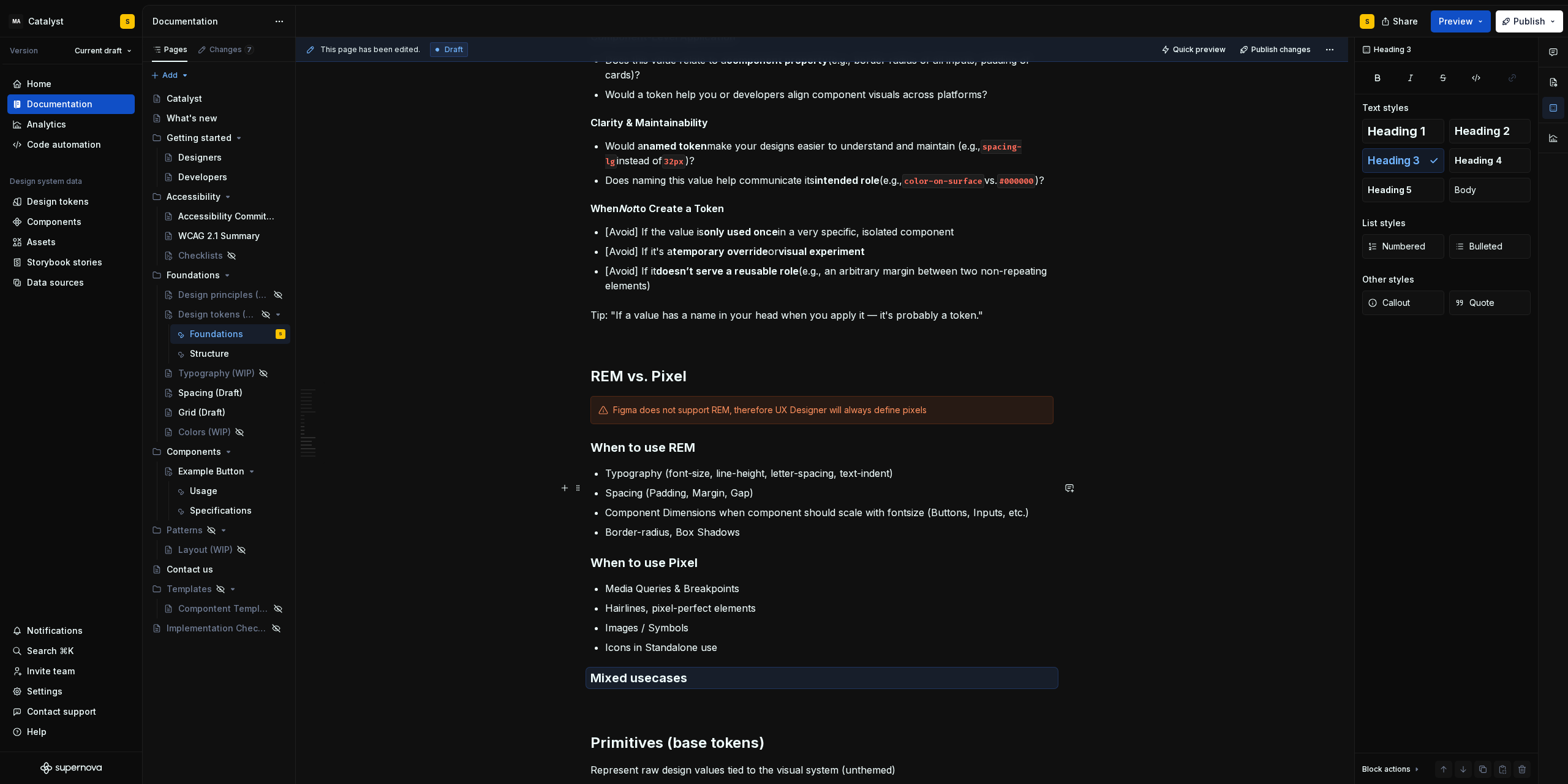
scroll to position [1348, 0]
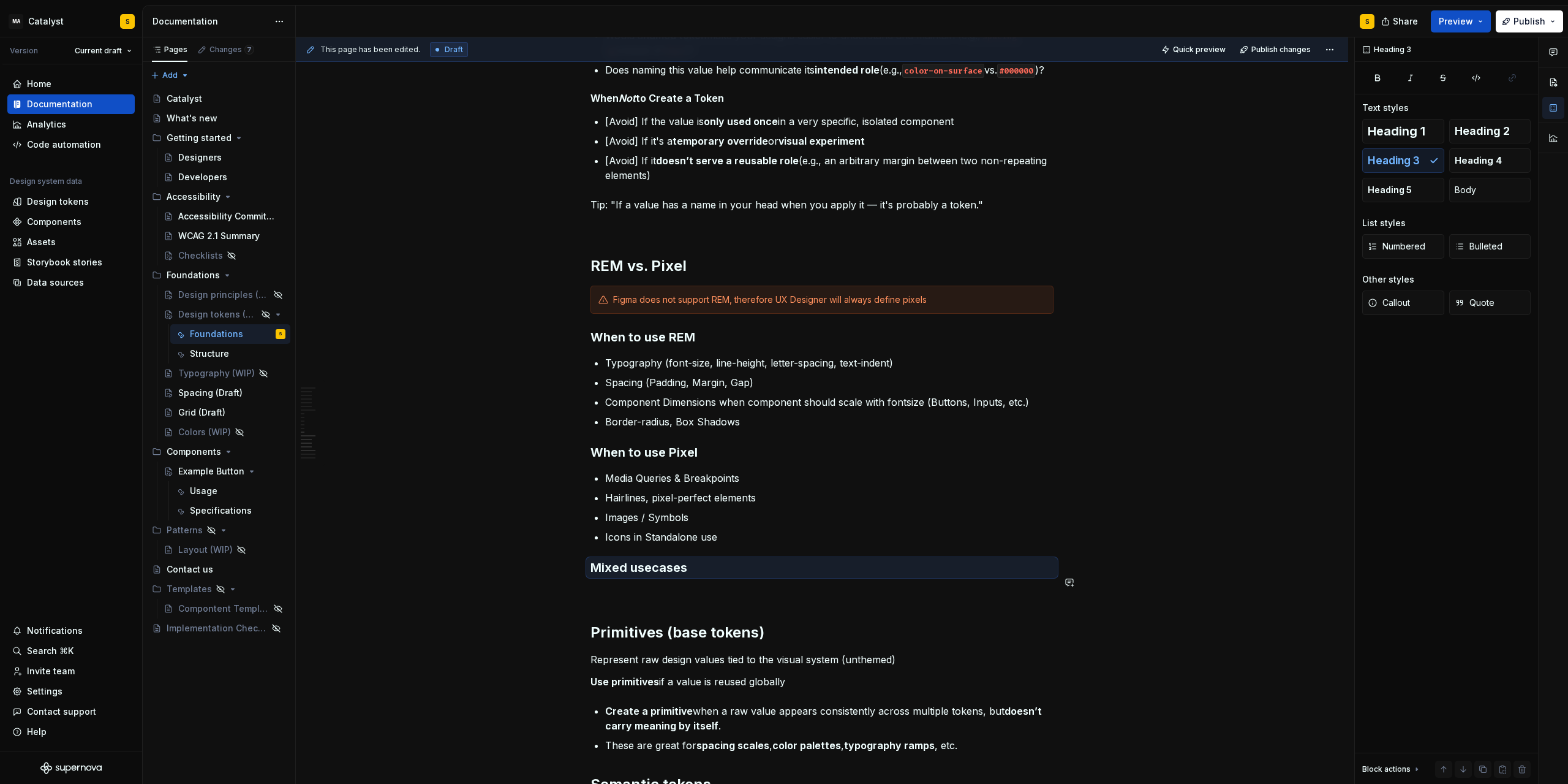
click at [626, 600] on p at bounding box center [822, 593] width 463 height 15
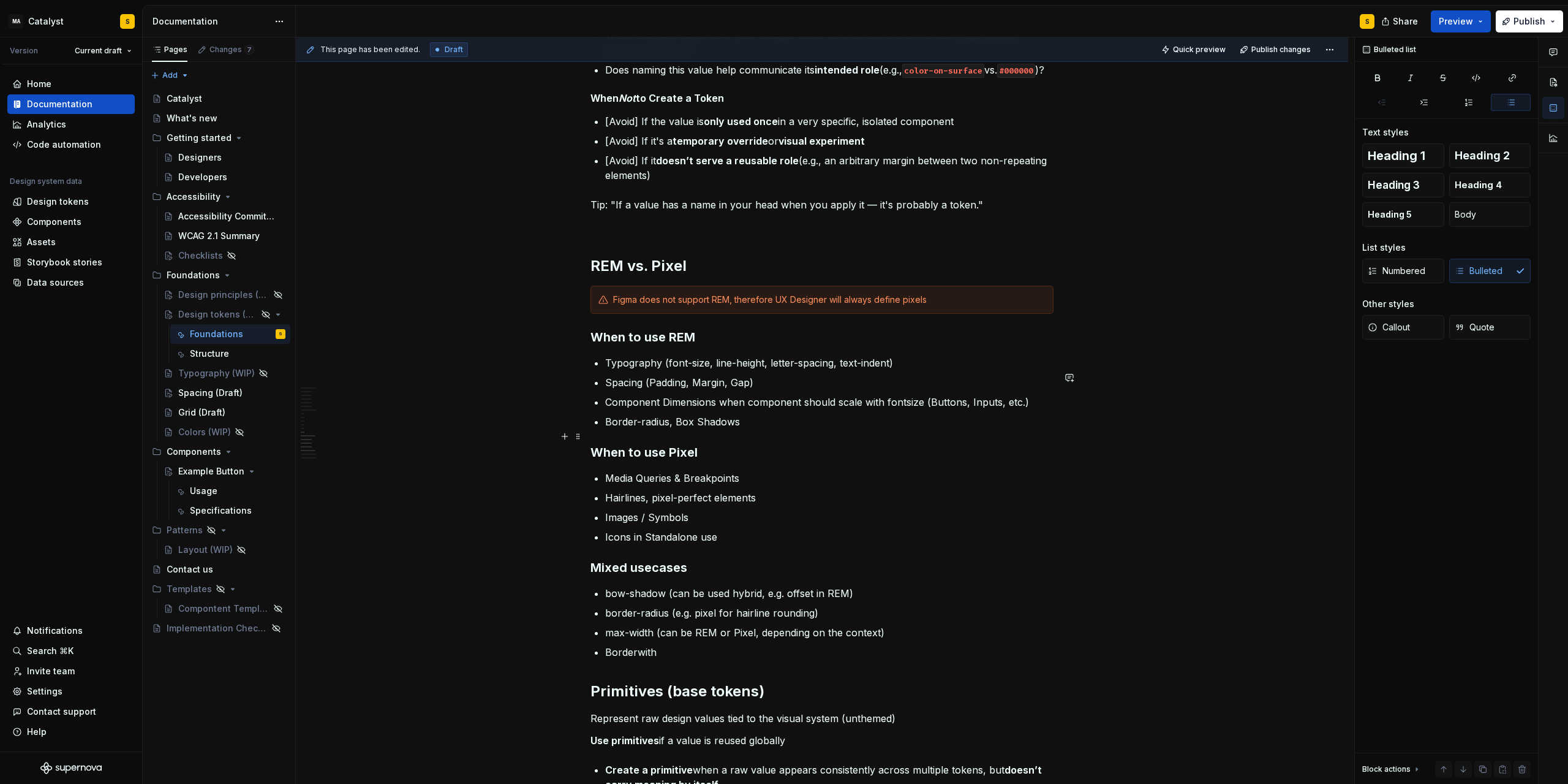
click at [675, 429] on p "Border-radius, Box Shadows" at bounding box center [828, 422] width 448 height 15
click at [673, 620] on p "border-radius (e.g. pixel for hairline rounding)" at bounding box center [828, 613] width 448 height 15
click at [610, 600] on p "bow-shadow (can be used hybrid, e.g. offset in REM)" at bounding box center [828, 593] width 448 height 15
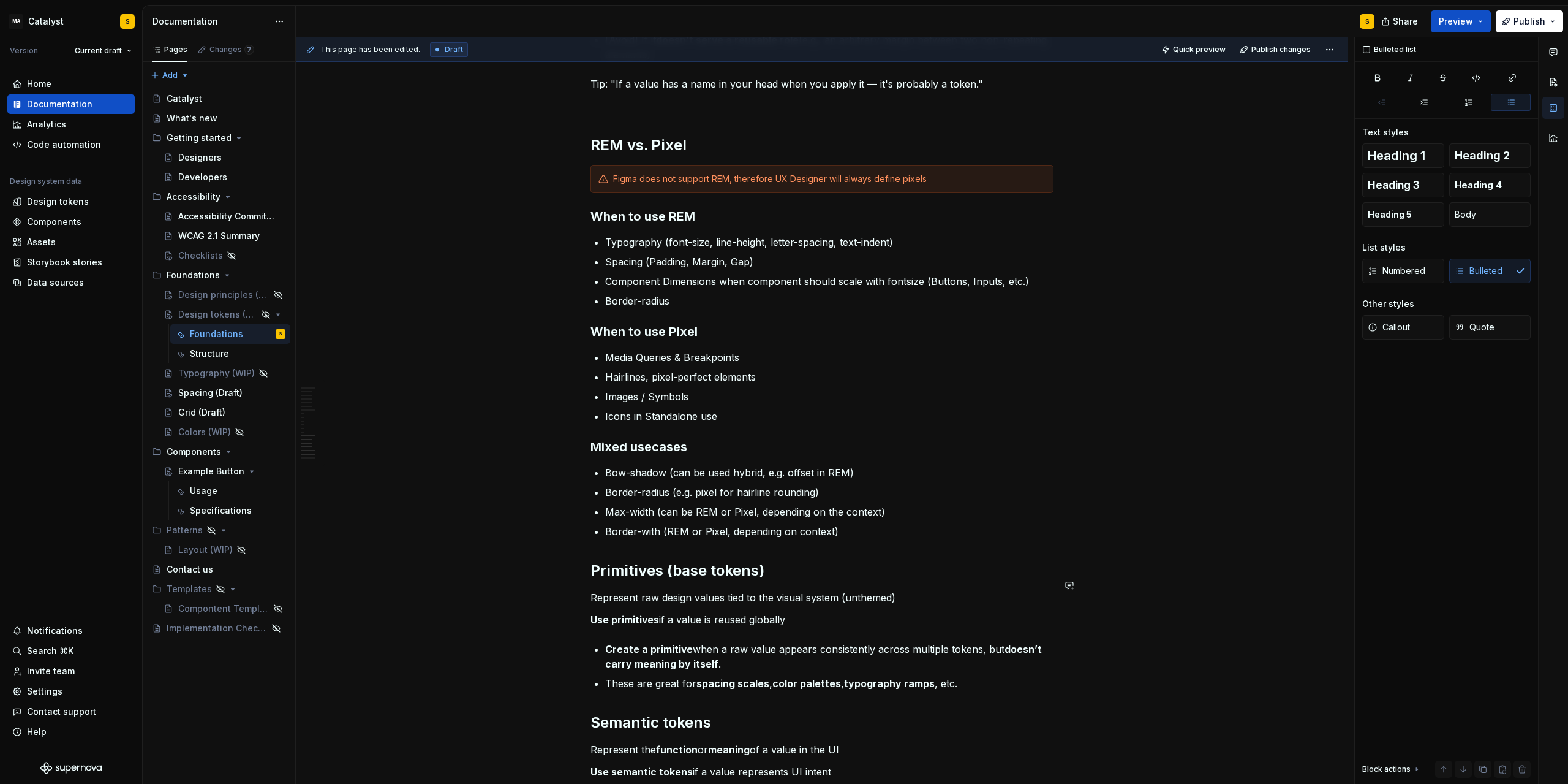
scroll to position [1457, 0]
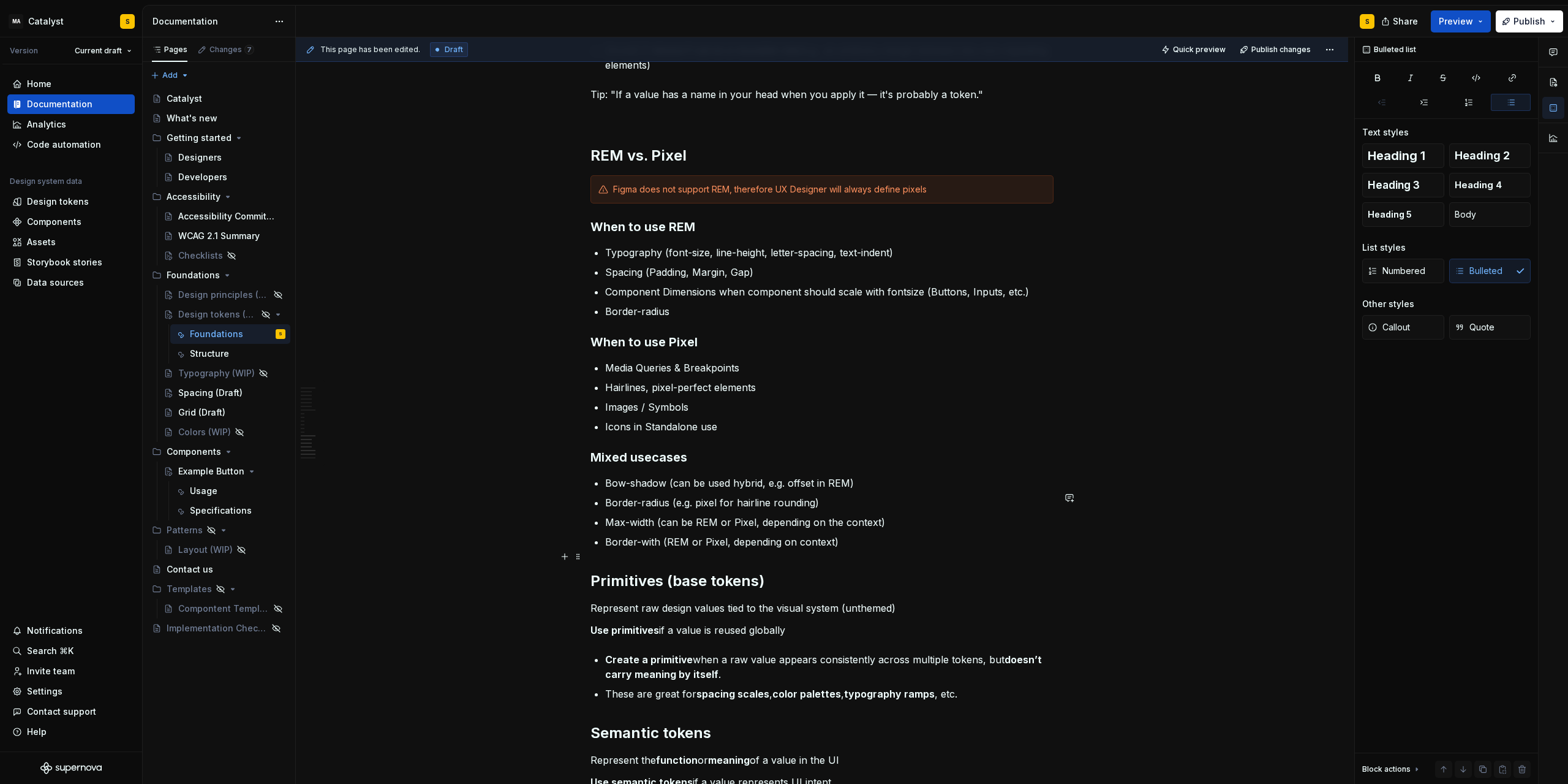
click at [851, 549] on p "Border-with (REM or Pixel, depending on context)" at bounding box center [828, 541] width 448 height 15
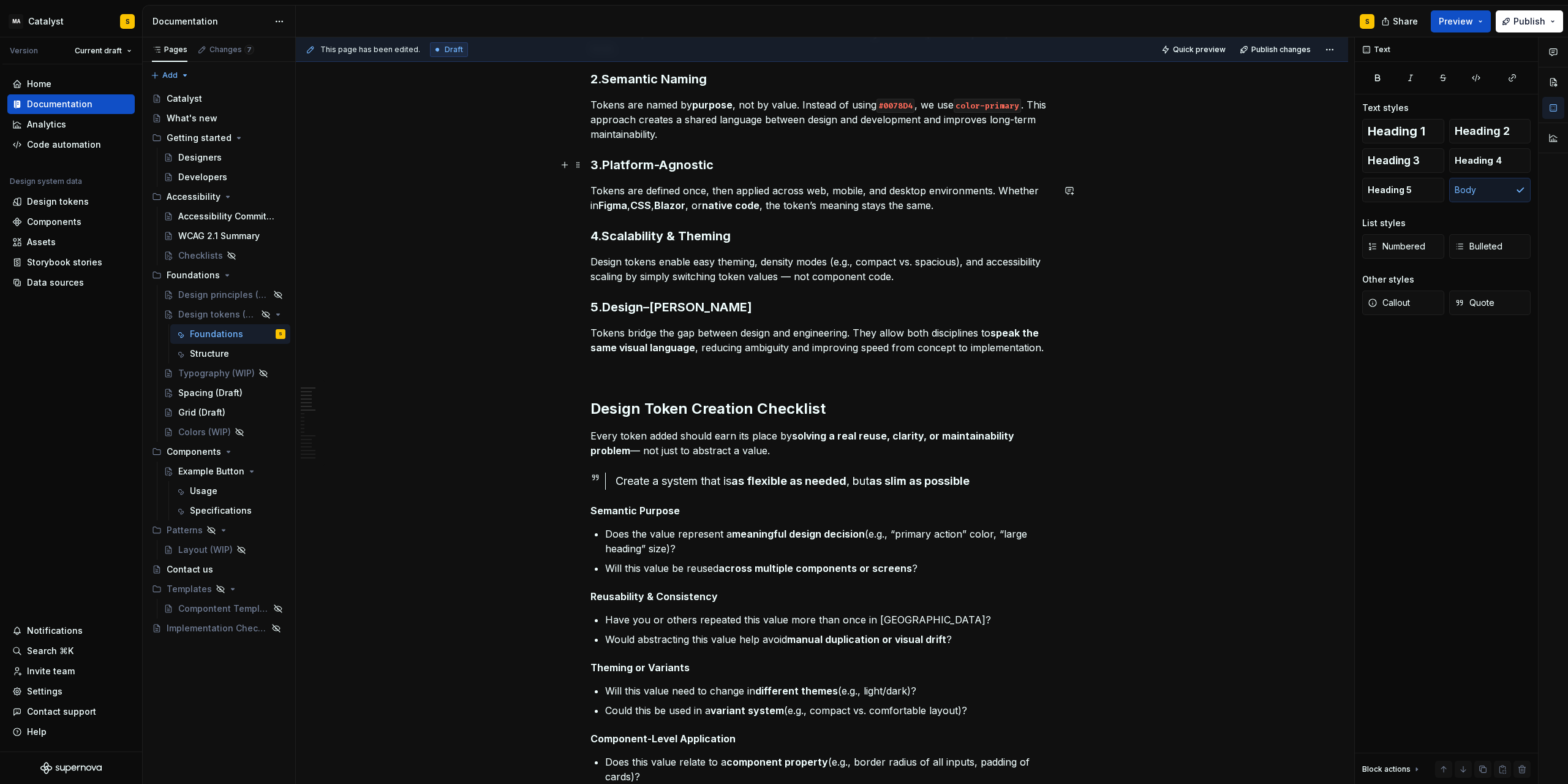
scroll to position [0, 0]
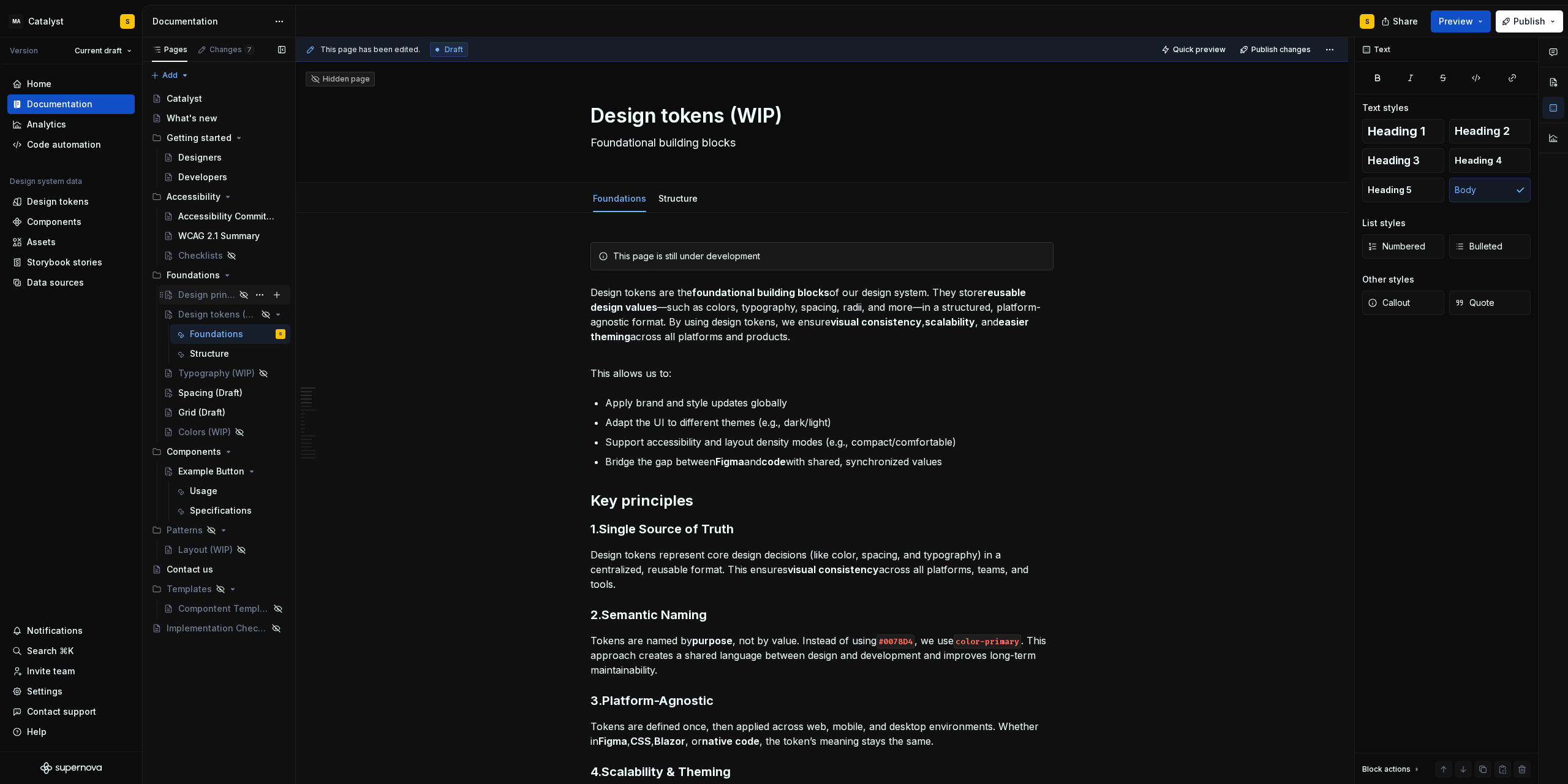
click at [200, 293] on div "Design principles (WIP)" at bounding box center [206, 294] width 57 height 12
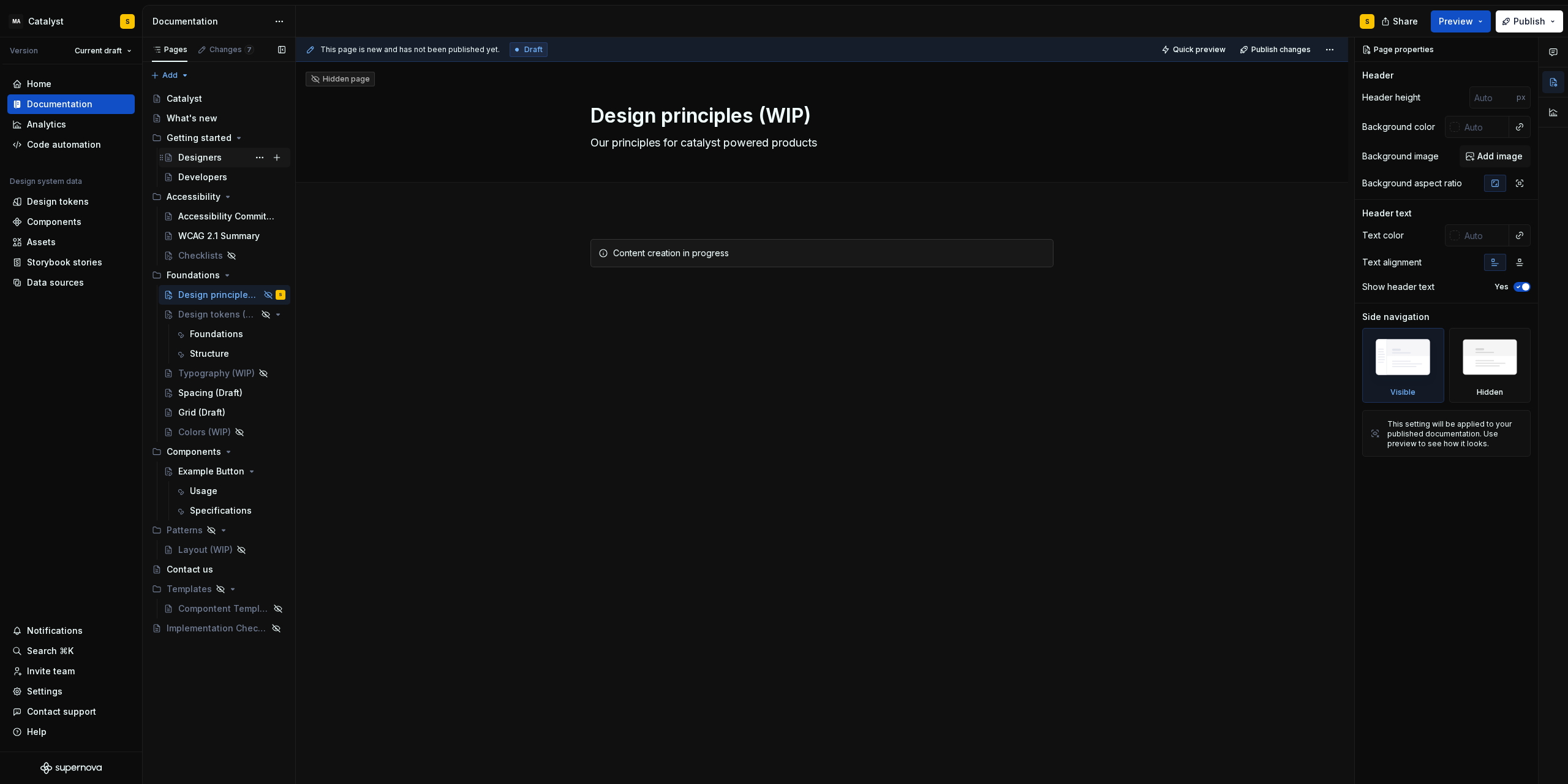
click at [197, 157] on div "Designers" at bounding box center [199, 157] width 43 height 12
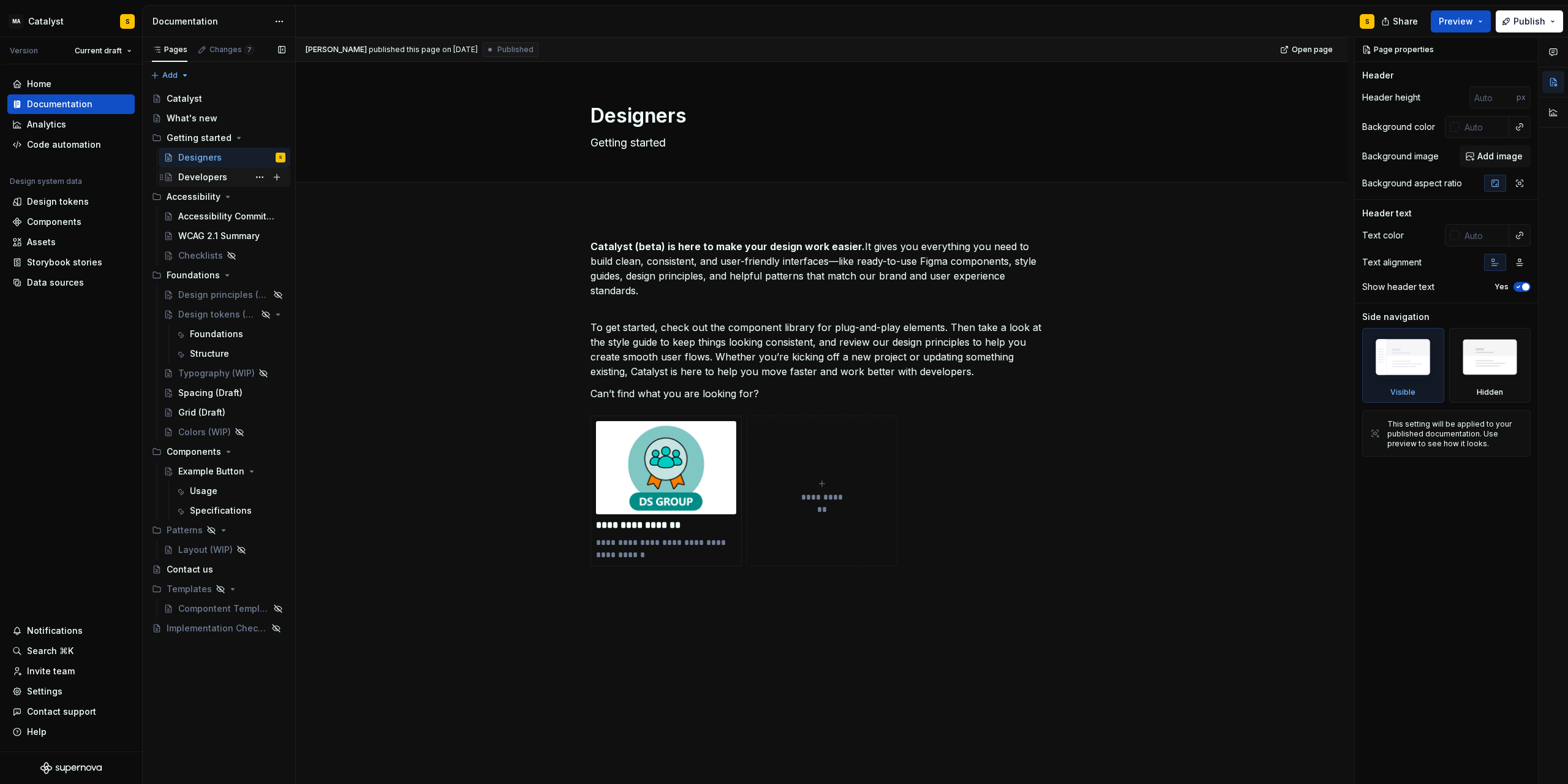
click at [208, 174] on div "Developers" at bounding box center [202, 177] width 49 height 12
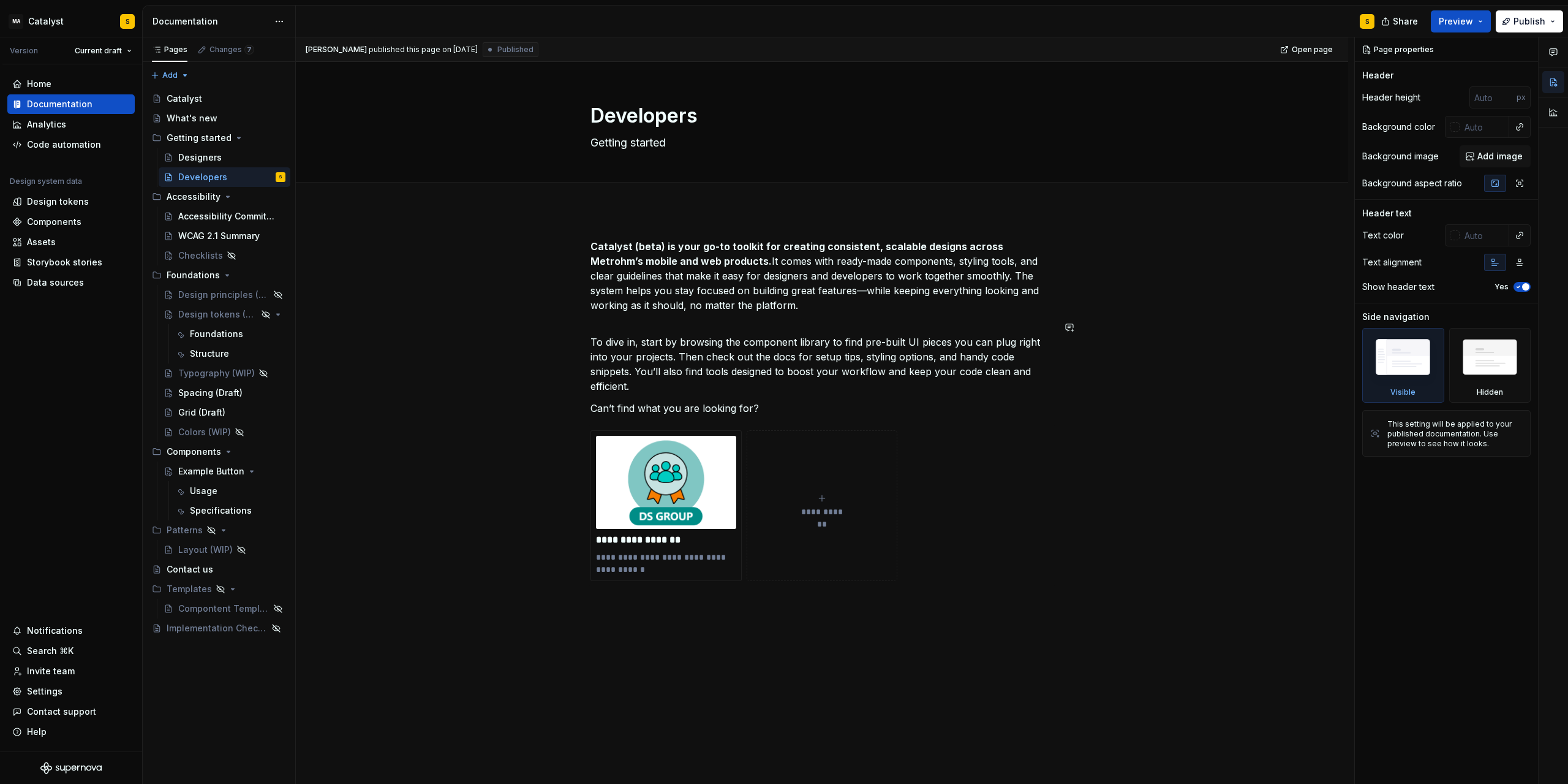
type textarea "*"
